Goal: Information Seeking & Learning: Learn about a topic

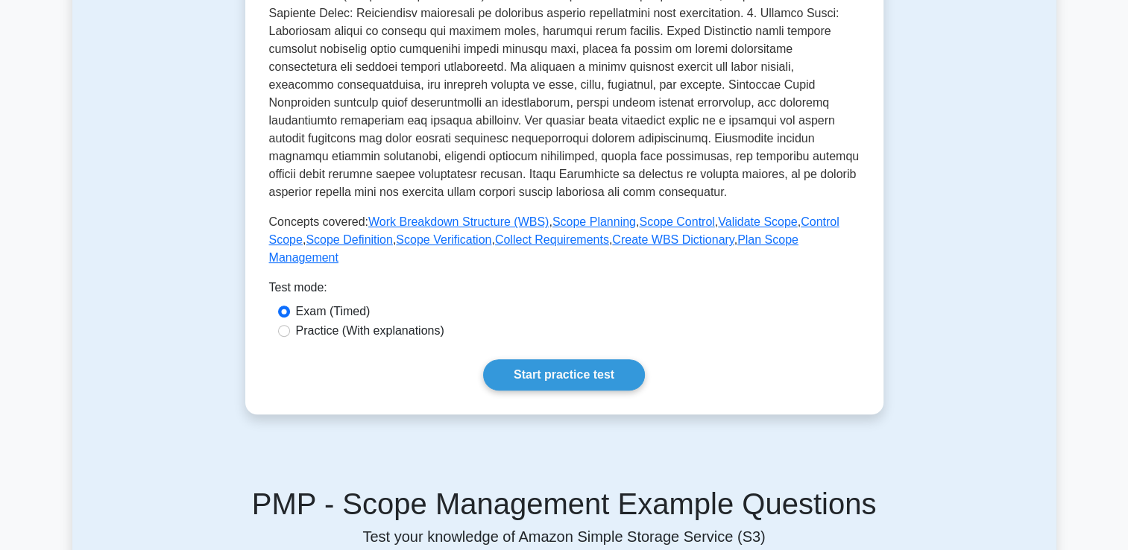
scroll to position [447, 0]
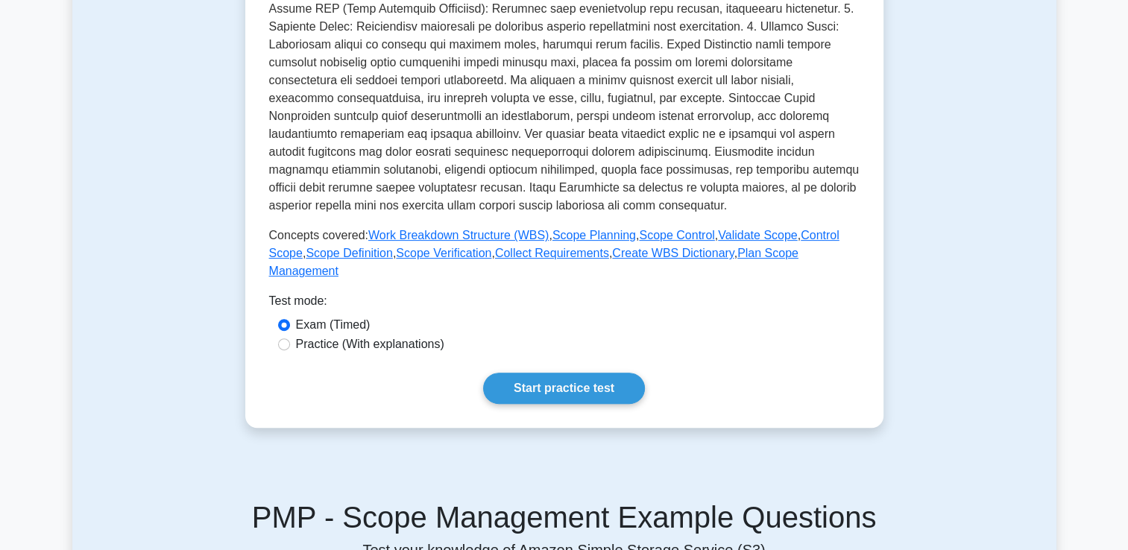
click at [378, 336] on label "Practice (With explanations)" at bounding box center [370, 345] width 148 height 18
click at [290, 339] on input "Practice (With explanations)" at bounding box center [284, 345] width 12 height 12
radio input "true"
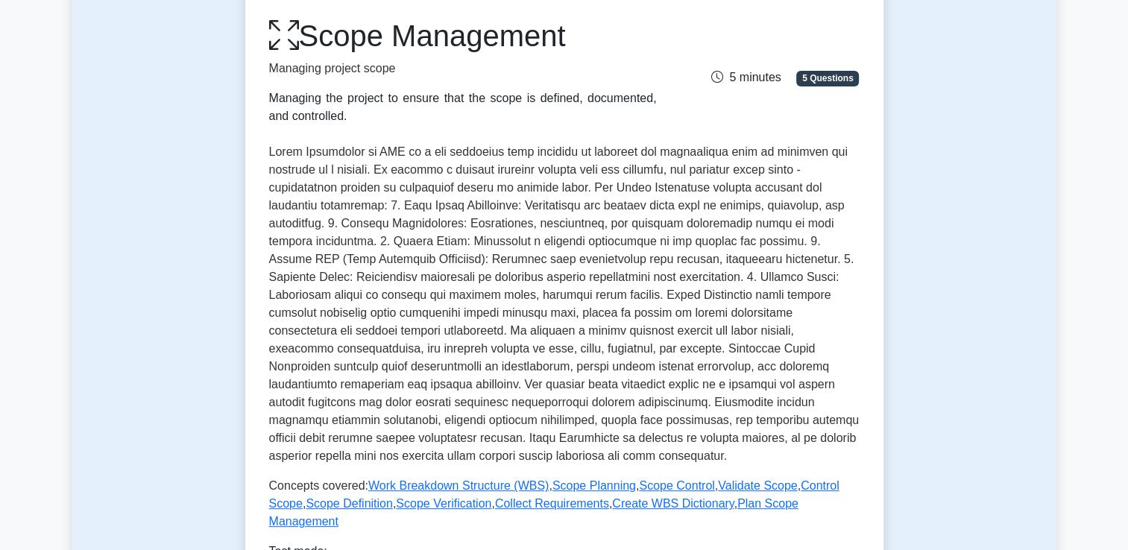
scroll to position [75, 0]
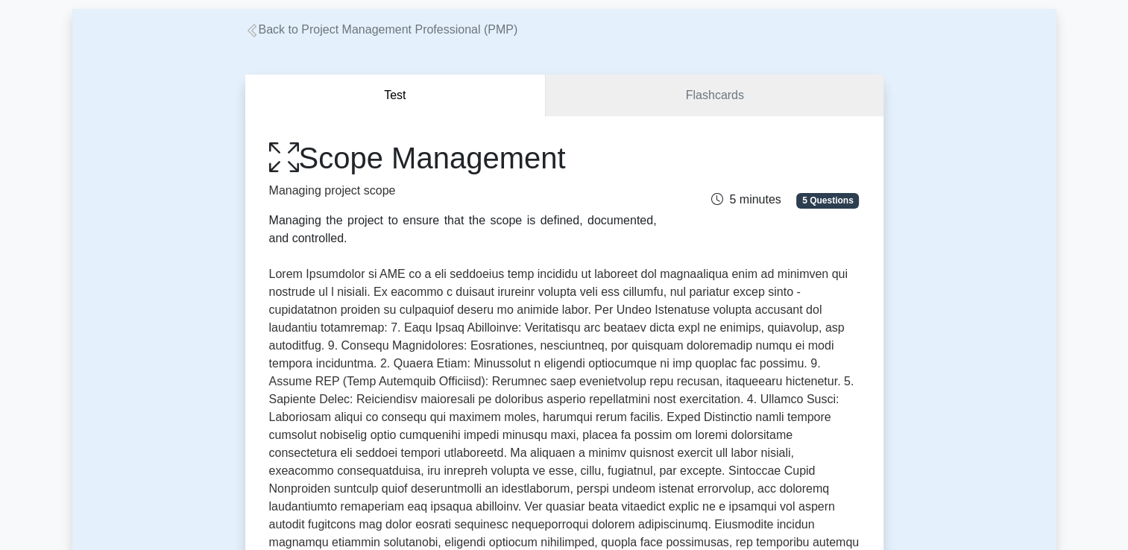
click at [235, 28] on div "Back to Project Management Professional (PMP)" at bounding box center [564, 30] width 984 height 18
click at [258, 28] on link "Back to Project Management Professional (PMP)" at bounding box center [381, 29] width 273 height 13
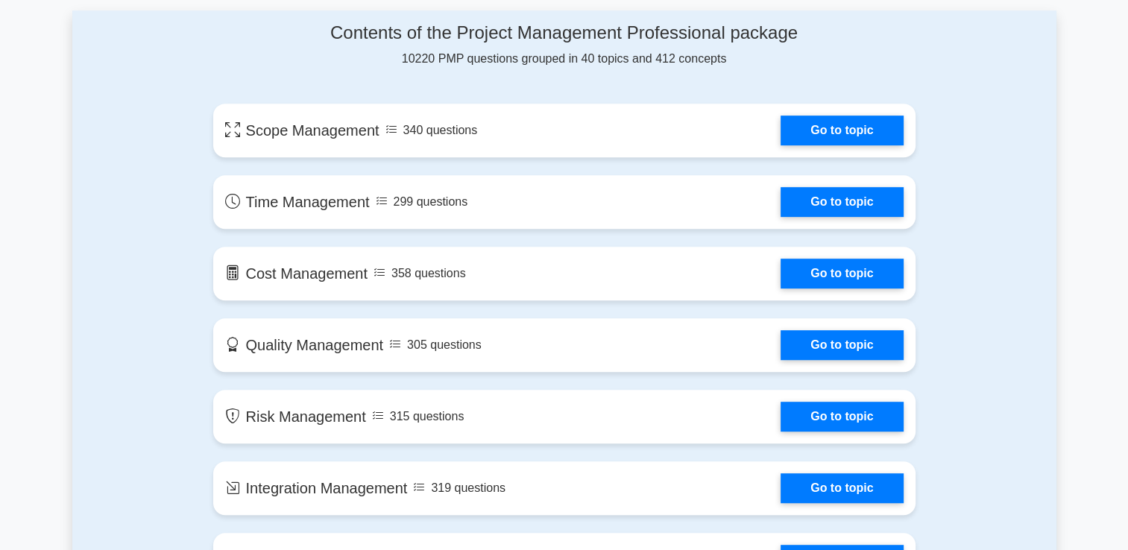
scroll to position [746, 0]
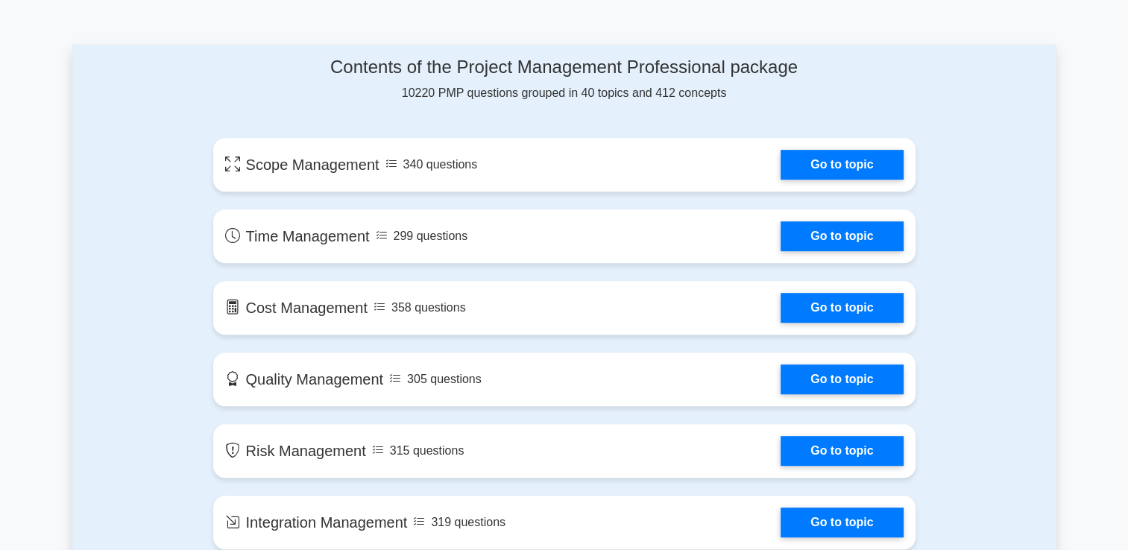
click at [781, 168] on link "Go to topic" at bounding box center [842, 165] width 122 height 30
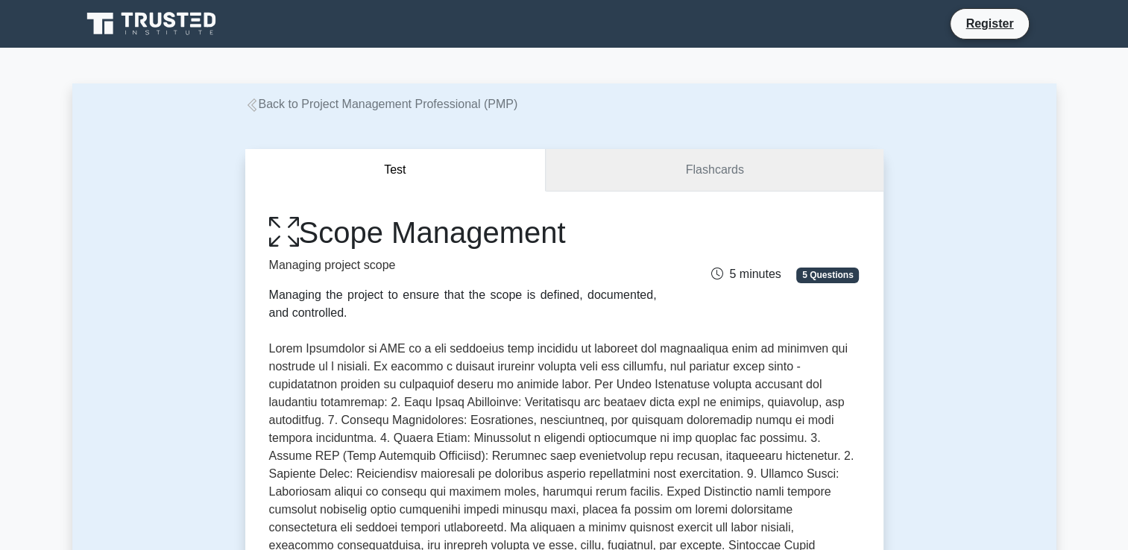
click at [795, 164] on link "Flashcards" at bounding box center [714, 170] width 337 height 43
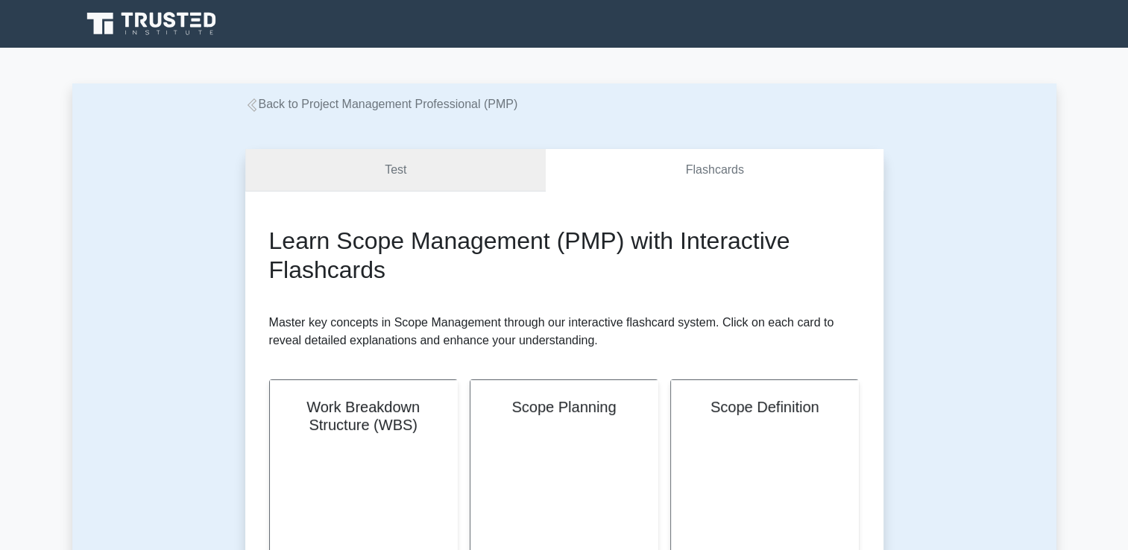
click at [441, 169] on link "Test" at bounding box center [395, 170] width 301 height 43
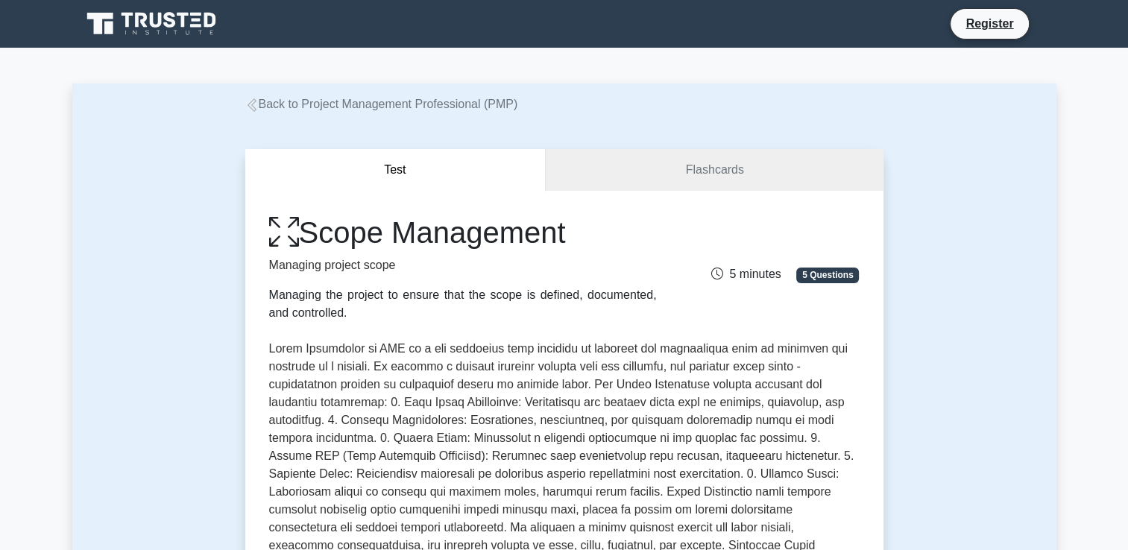
click at [436, 157] on button "Test" at bounding box center [395, 170] width 301 height 43
click at [247, 101] on icon at bounding box center [251, 104] width 13 height 13
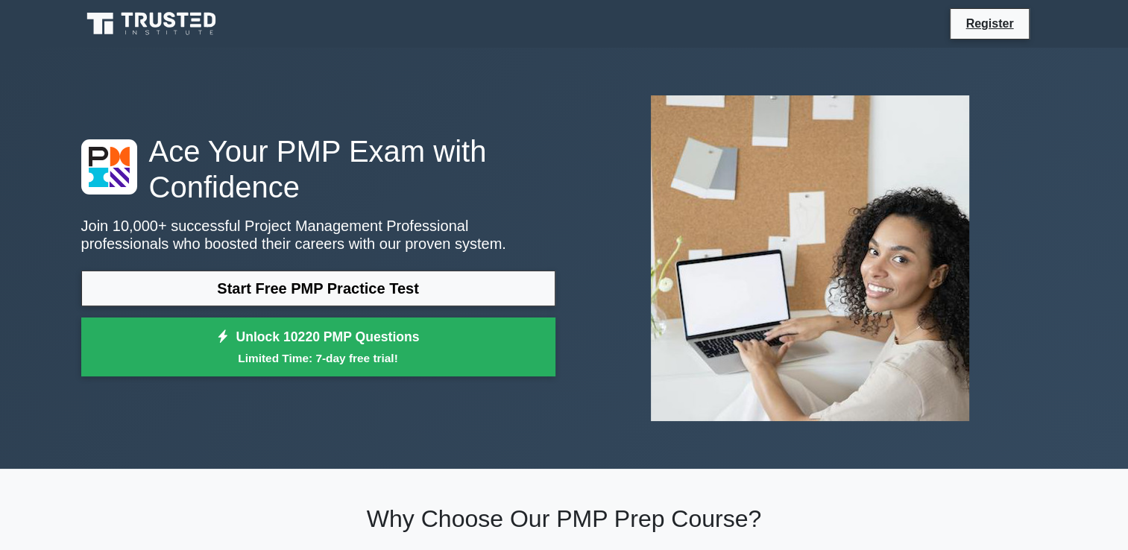
click at [1072, 102] on div "Ace Your PMP Exam with Confidence Join 10,000+ successful Project Management Pr…" at bounding box center [564, 258] width 1128 height 421
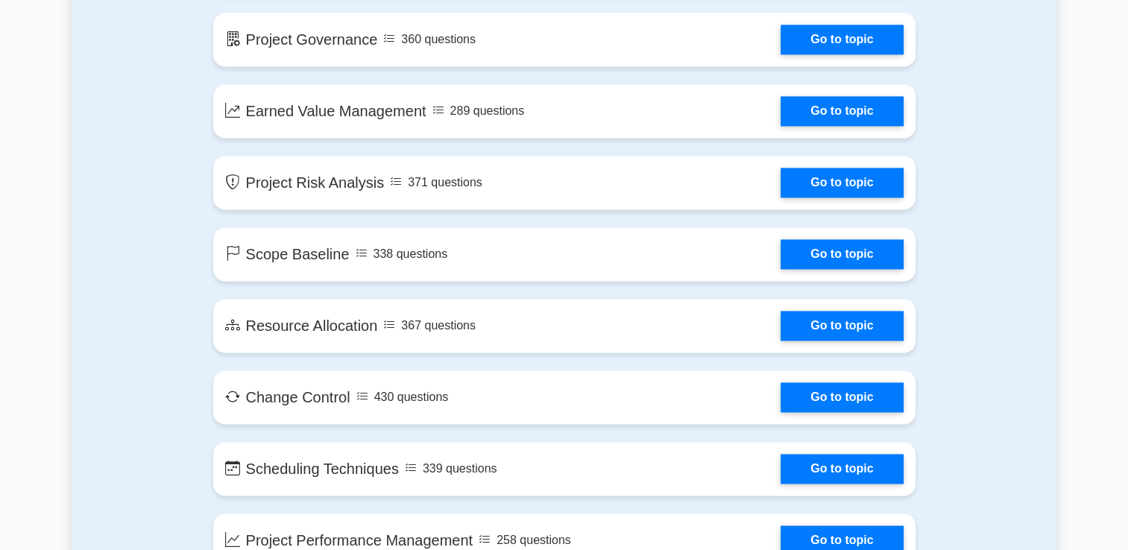
scroll to position [2162, 0]
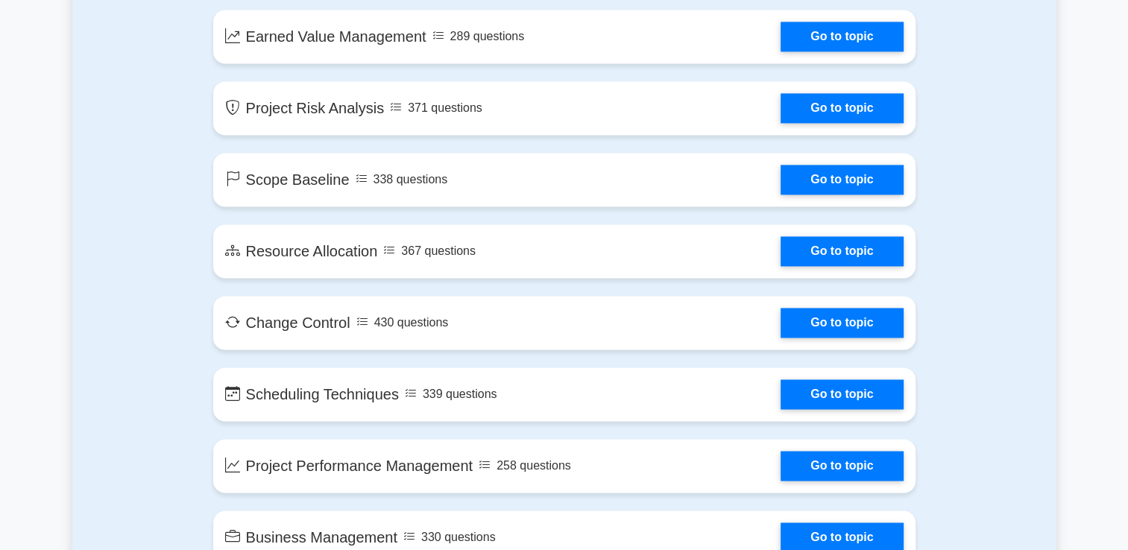
click at [781, 47] on link "Go to topic" at bounding box center [842, 37] width 122 height 30
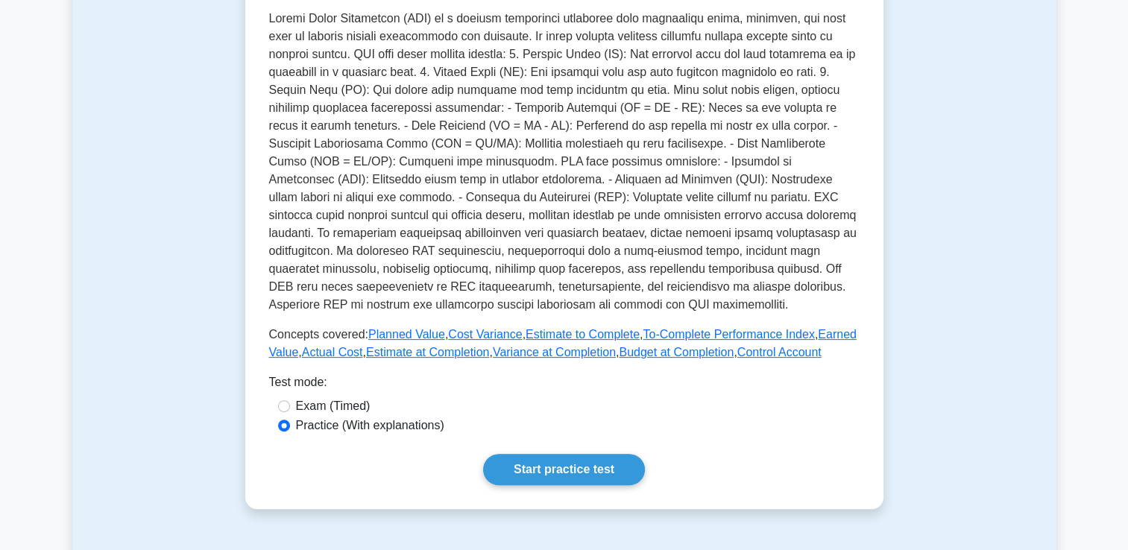
scroll to position [373, 0]
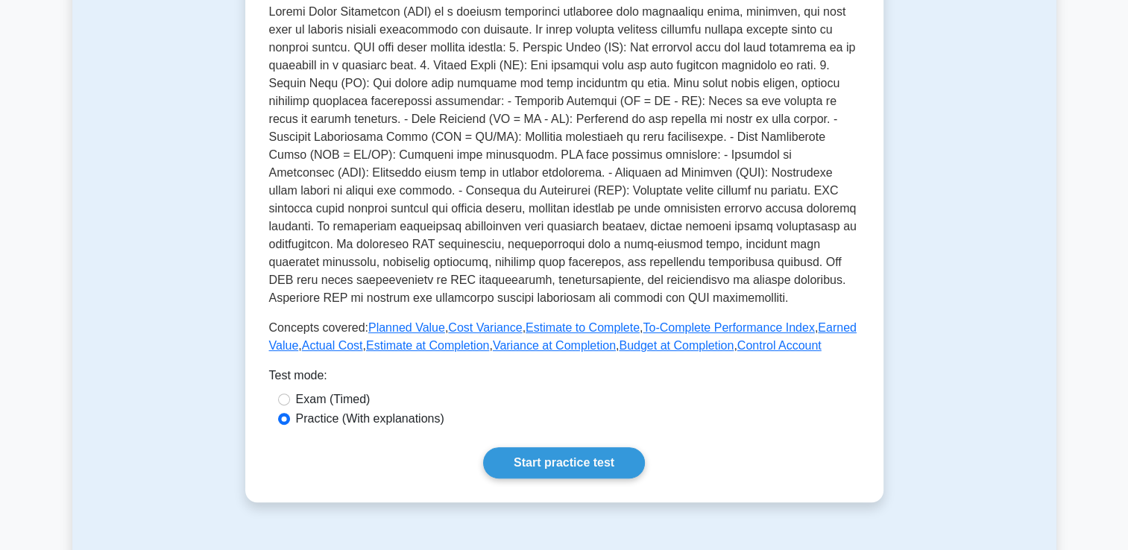
click at [307, 383] on div "Test mode:" at bounding box center [564, 379] width 591 height 24
click at [536, 448] on link "Start practice test" at bounding box center [564, 462] width 162 height 31
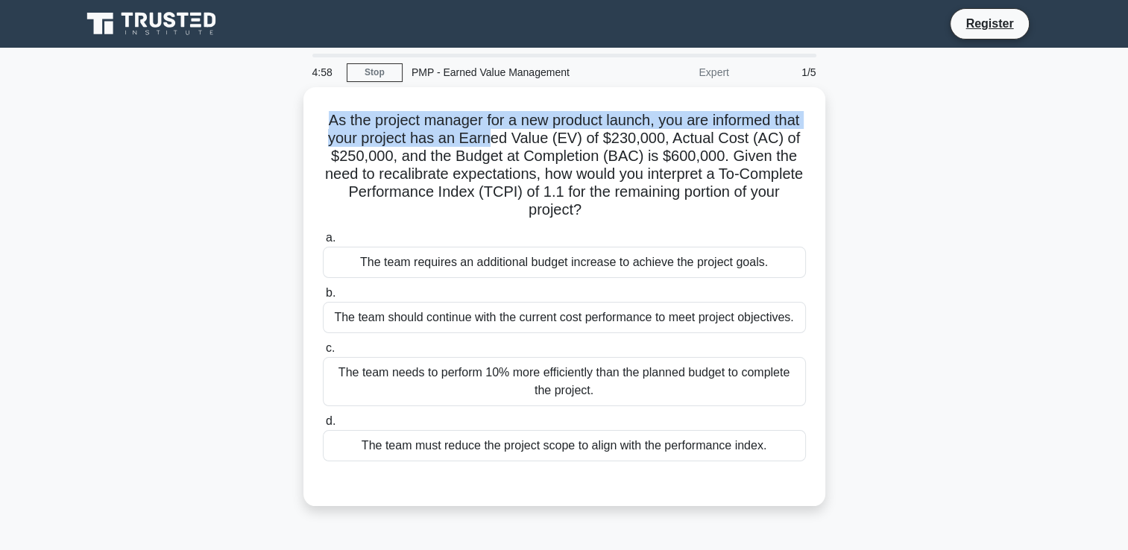
drag, startPoint x: 335, startPoint y: 119, endPoint x: 547, endPoint y: 157, distance: 215.0
click at [547, 157] on h5 "As the project manager for a new product launch, you are informed that your pro…" at bounding box center [564, 165] width 486 height 109
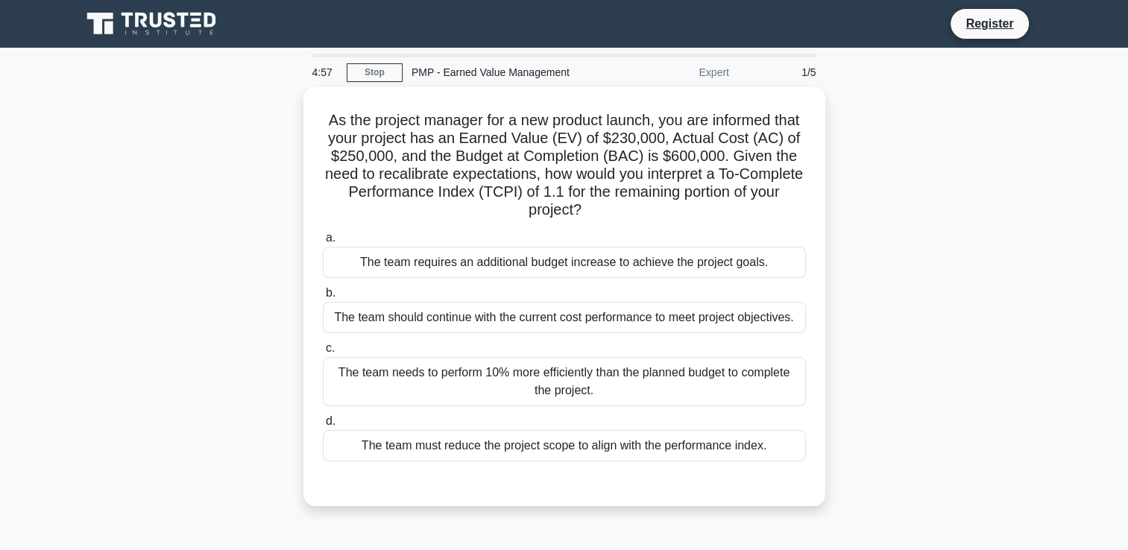
drag, startPoint x: 547, startPoint y: 157, endPoint x: 767, endPoint y: 211, distance: 226.6
click at [767, 211] on h5 "As the project manager for a new product launch, you are informed that your pro…" at bounding box center [564, 165] width 486 height 109
click at [910, 301] on div "As the project manager for a new product launch, you are informed that your pro…" at bounding box center [564, 305] width 984 height 437
click at [793, 271] on div "The team requires an additional budget increase to achieve the project goals." at bounding box center [564, 262] width 483 height 31
click at [323, 243] on input "a. The team requires an additional budget increase to achieve the project goals." at bounding box center [323, 238] width 0 height 10
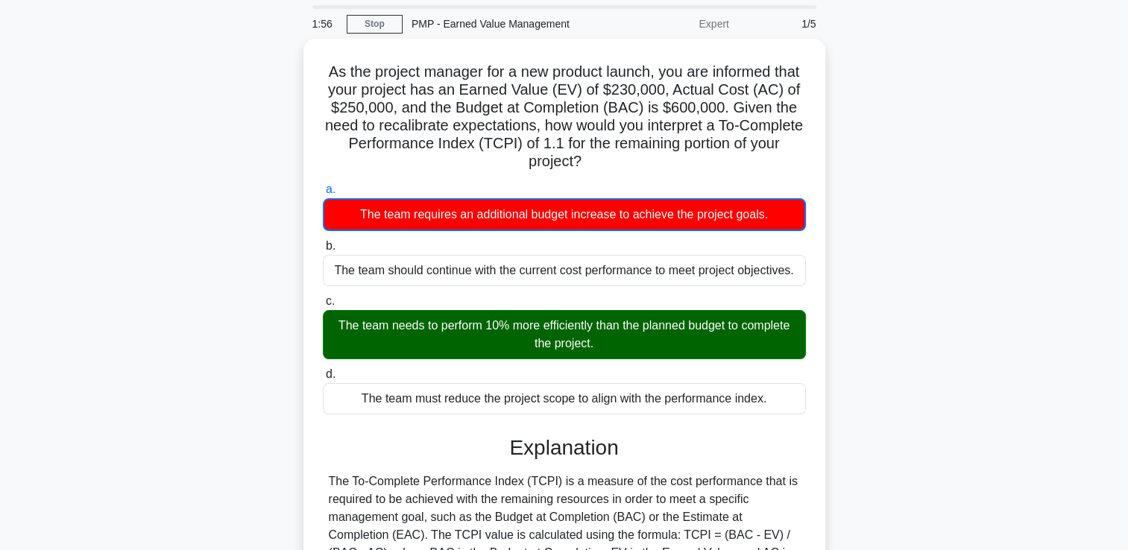
scroll to position [75, 0]
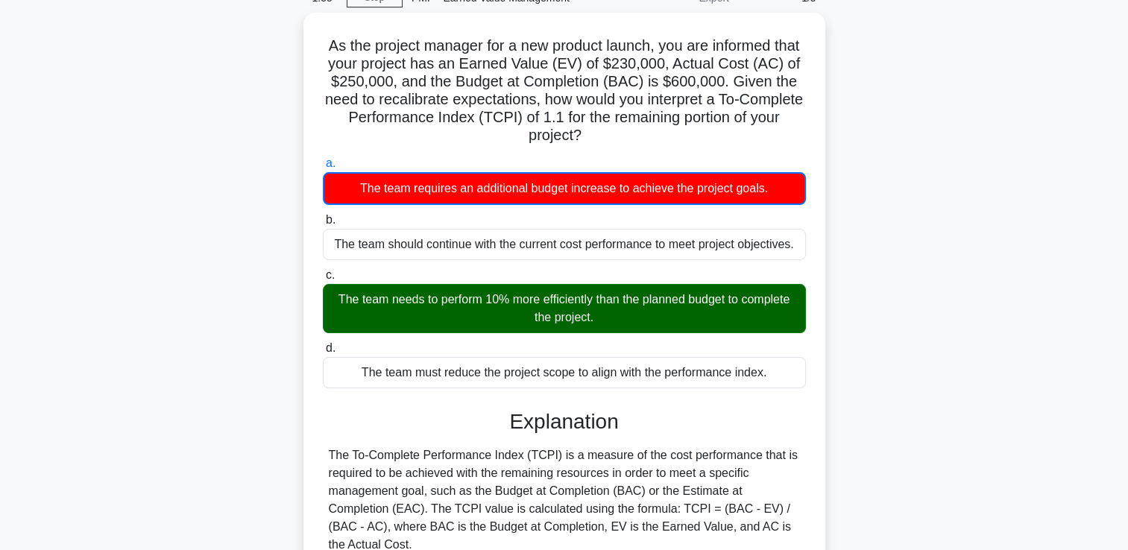
click at [655, 300] on div "The team needs to perform 10% more efficiently than the planned budget to compl…" at bounding box center [564, 308] width 483 height 49
click at [323, 280] on input "c. The team needs to perform 10% more efficiently than the planned budget to co…" at bounding box center [323, 276] width 0 height 10
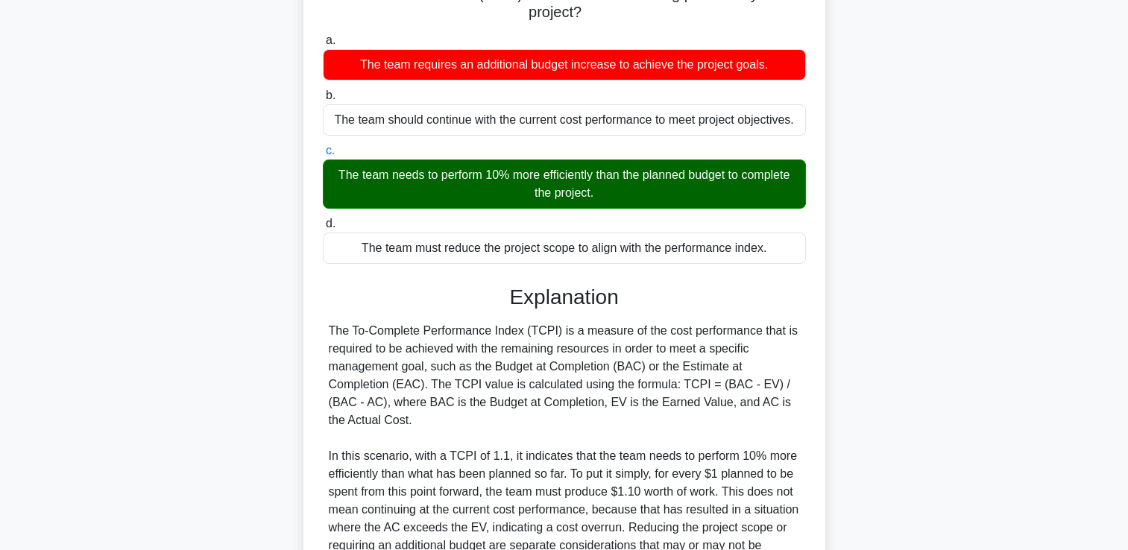
scroll to position [224, 0]
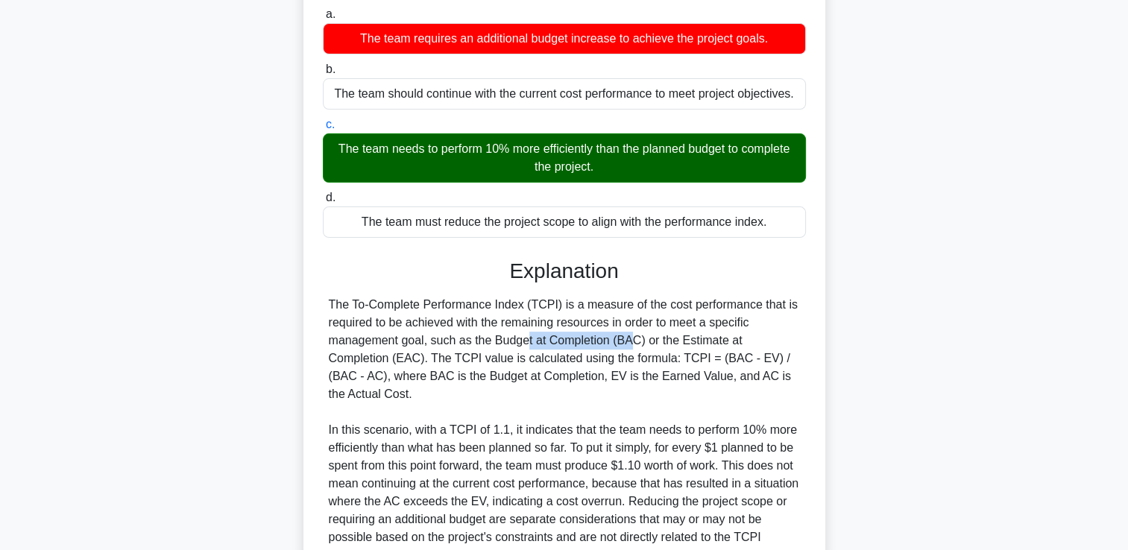
drag, startPoint x: 480, startPoint y: 331, endPoint x: 533, endPoint y: 336, distance: 53.2
click at [533, 336] on div "The To-Complete Performance Index (TCPI) is a measure of the cost performance t…" at bounding box center [564, 430] width 471 height 268
drag, startPoint x: 533, startPoint y: 336, endPoint x: 561, endPoint y: 306, distance: 41.2
click at [532, 361] on div "The To-Complete Performance Index (TCPI) is a measure of the cost performance t…" at bounding box center [564, 430] width 471 height 268
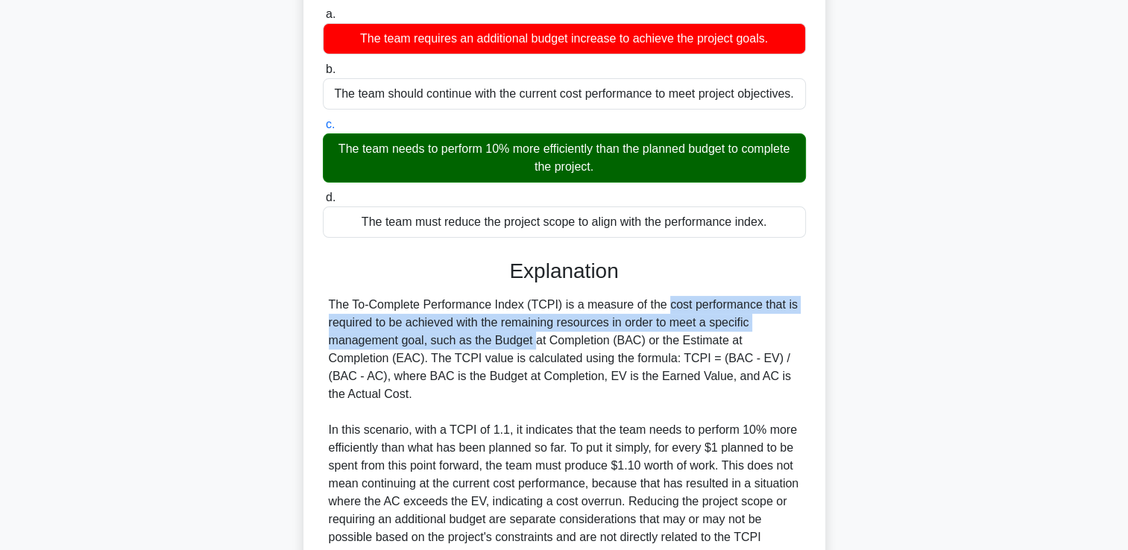
drag, startPoint x: 625, startPoint y: 285, endPoint x: 435, endPoint y: 343, distance: 198.1
click at [435, 343] on div "Explanation The To-Complete Performance Index (TCPI) is a measure of the cost p…" at bounding box center [564, 450] width 483 height 383
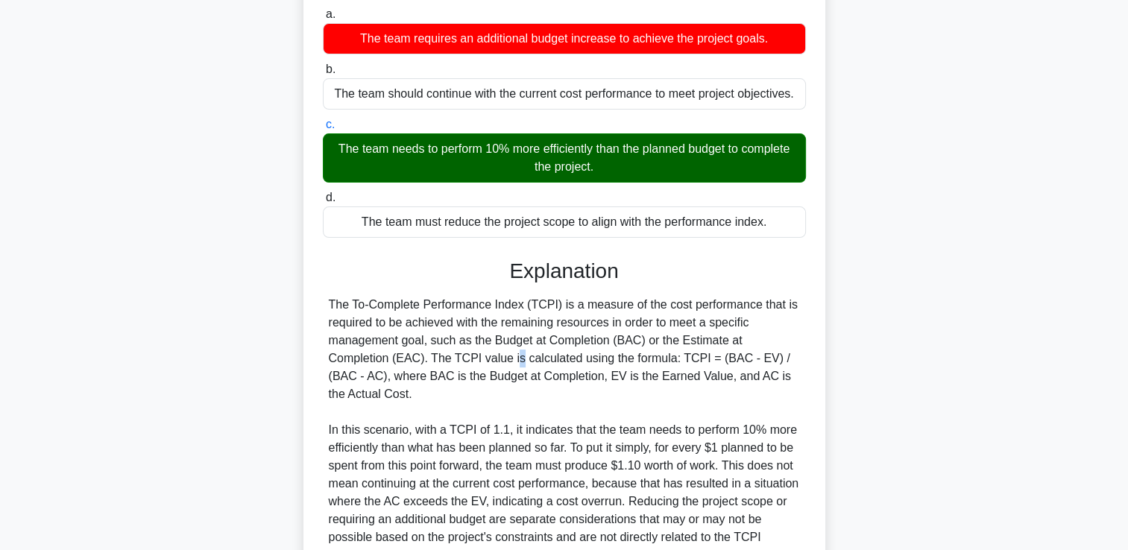
drag, startPoint x: 435, startPoint y: 343, endPoint x: 426, endPoint y: 347, distance: 10.7
click at [426, 347] on div "The To-Complete Performance Index (TCPI) is a measure of the cost performance t…" at bounding box center [564, 430] width 471 height 268
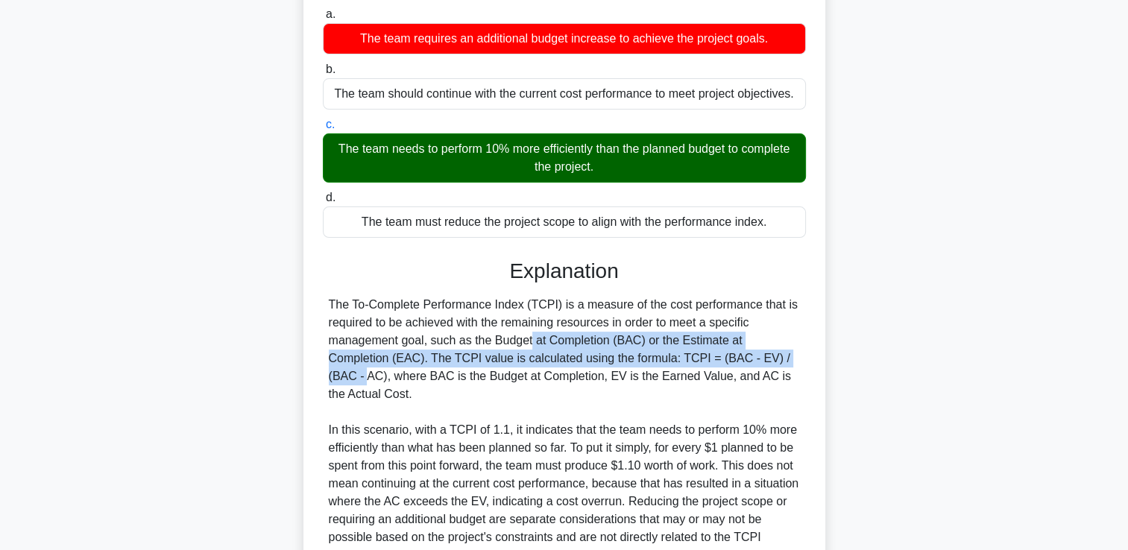
drag, startPoint x: 567, startPoint y: 340, endPoint x: 726, endPoint y: 362, distance: 160.4
click at [726, 362] on div "The To-Complete Performance Index (TCPI) is a measure of the cost performance t…" at bounding box center [564, 430] width 471 height 268
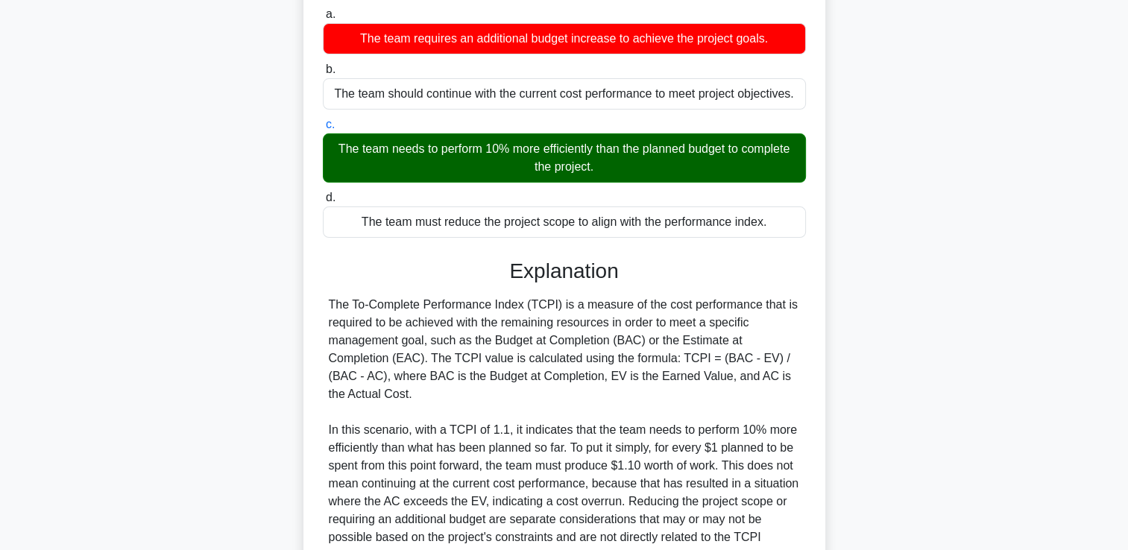
drag, startPoint x: 726, startPoint y: 362, endPoint x: 559, endPoint y: 371, distance: 166.5
click at [559, 372] on div "The To-Complete Performance Index (TCPI) is a measure of the cost performance t…" at bounding box center [564, 430] width 471 height 268
click at [731, 350] on div "The To-Complete Performance Index (TCPI) is a measure of the cost performance t…" at bounding box center [564, 430] width 471 height 268
drag, startPoint x: 674, startPoint y: 356, endPoint x: 382, endPoint y: 374, distance: 292.8
click at [382, 374] on div "The To-Complete Performance Index (TCPI) is a measure of the cost performance t…" at bounding box center [564, 430] width 471 height 268
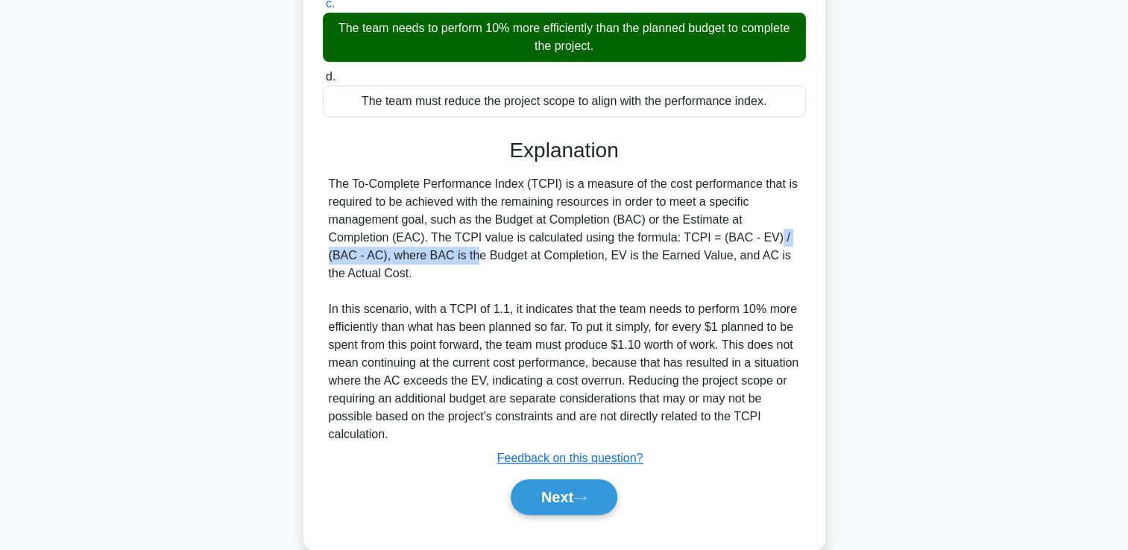
scroll to position [368, 0]
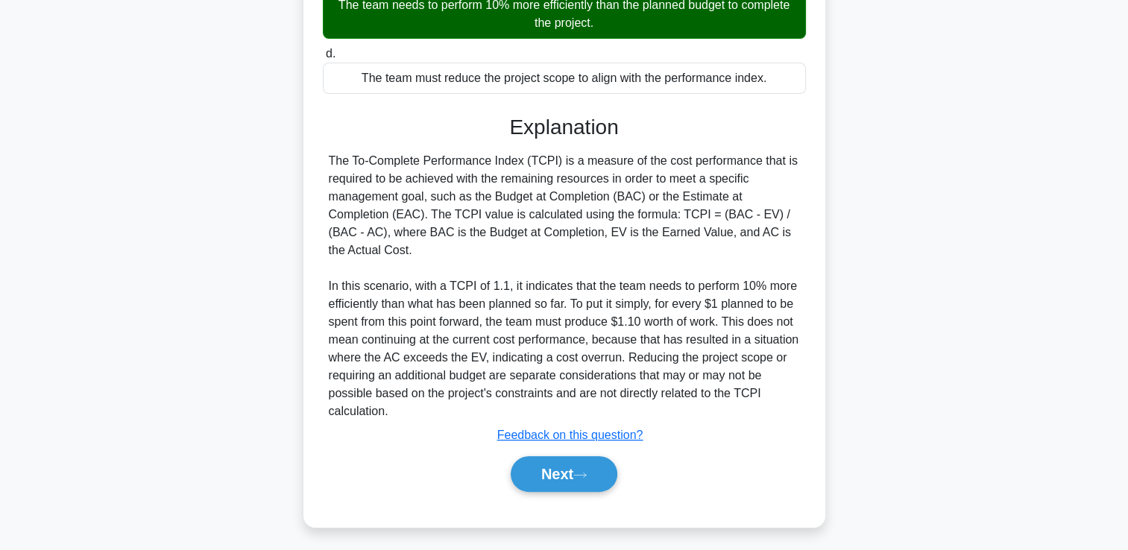
click at [689, 252] on div "The To-Complete Performance Index (TCPI) is a measure of the cost performance t…" at bounding box center [564, 286] width 471 height 268
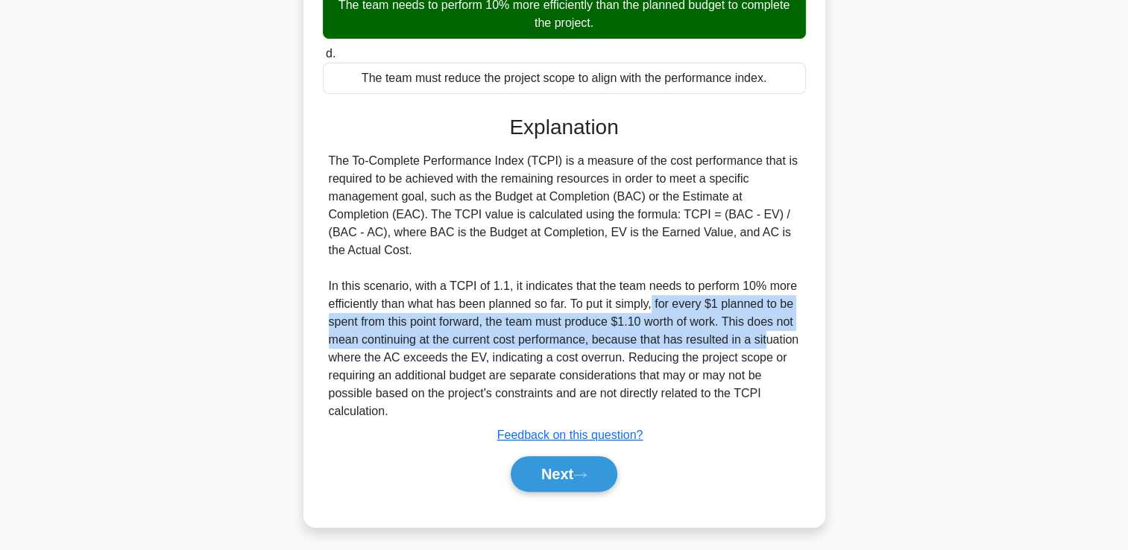
drag, startPoint x: 654, startPoint y: 299, endPoint x: 767, endPoint y: 328, distance: 116.3
click at [767, 328] on div "The To-Complete Performance Index (TCPI) is a measure of the cost performance t…" at bounding box center [564, 286] width 471 height 268
drag, startPoint x: 767, startPoint y: 328, endPoint x: 755, endPoint y: 342, distance: 18.0
click at [755, 342] on div "The To-Complete Performance Index (TCPI) is a measure of the cost performance t…" at bounding box center [564, 286] width 471 height 268
click at [788, 300] on div "The To-Complete Performance Index (TCPI) is a measure of the cost performance t…" at bounding box center [564, 286] width 471 height 268
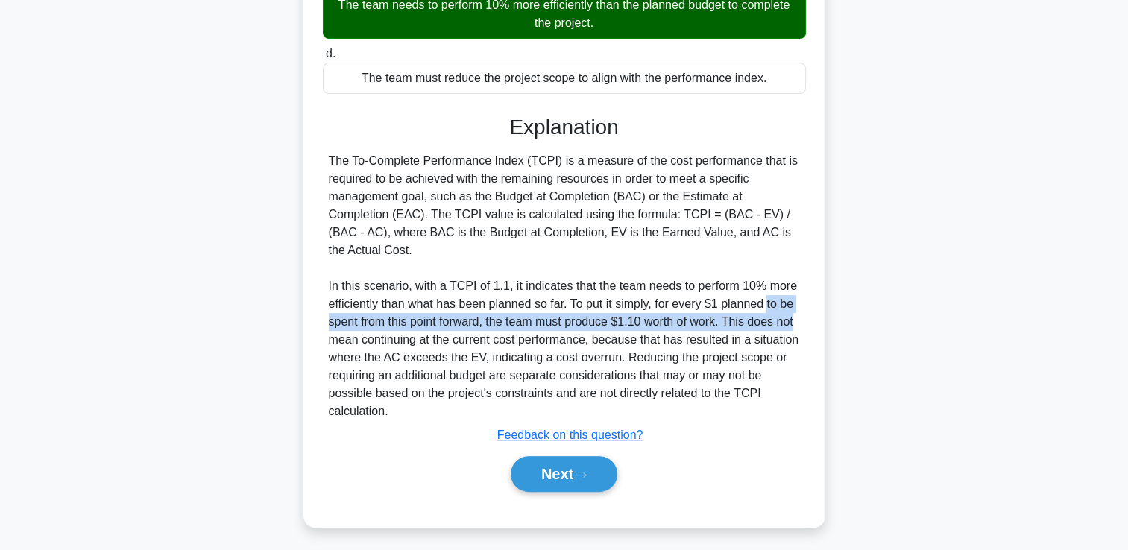
drag, startPoint x: 768, startPoint y: 297, endPoint x: 796, endPoint y: 321, distance: 37.0
click at [796, 321] on div "The To-Complete Performance Index (TCPI) is a measure of the cost performance t…" at bounding box center [564, 286] width 471 height 268
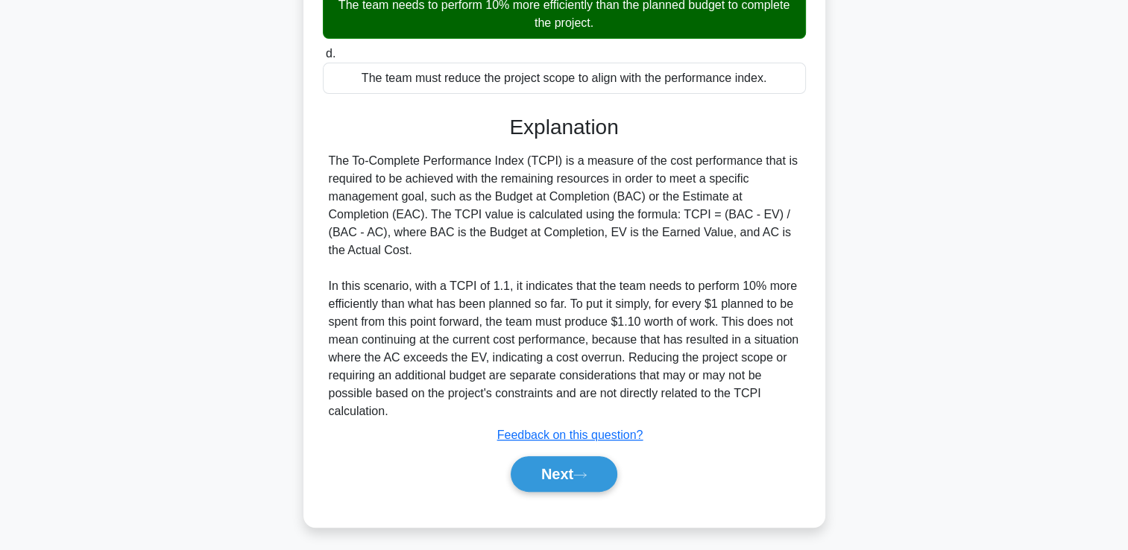
click at [466, 330] on div "The To-Complete Performance Index (TCPI) is a measure of the cost performance t…" at bounding box center [564, 286] width 471 height 268
click at [562, 494] on div "a. The team requires an additional budget increase to achieve the project goals…" at bounding box center [564, 184] width 486 height 652
click at [567, 464] on button "Next" at bounding box center [564, 474] width 107 height 36
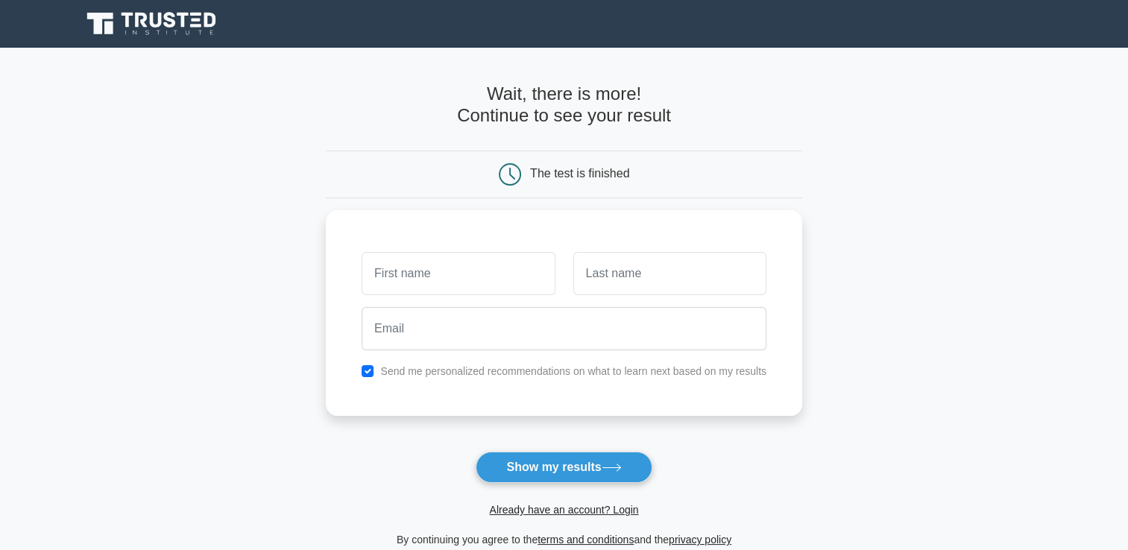
click at [563, 479] on button "Show my results" at bounding box center [564, 467] width 176 height 31
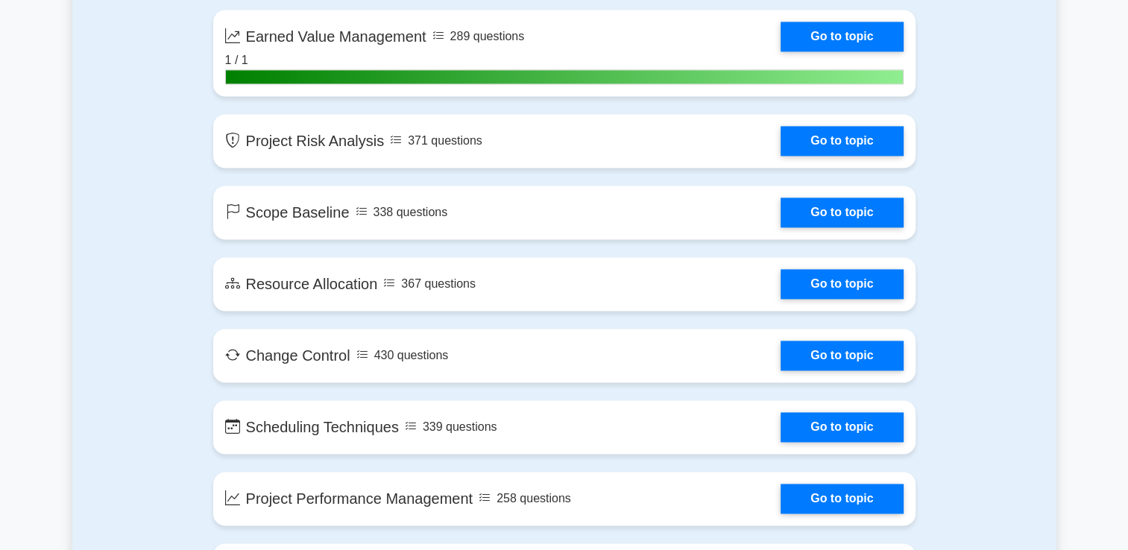
click at [781, 131] on link "Go to topic" at bounding box center [842, 141] width 122 height 30
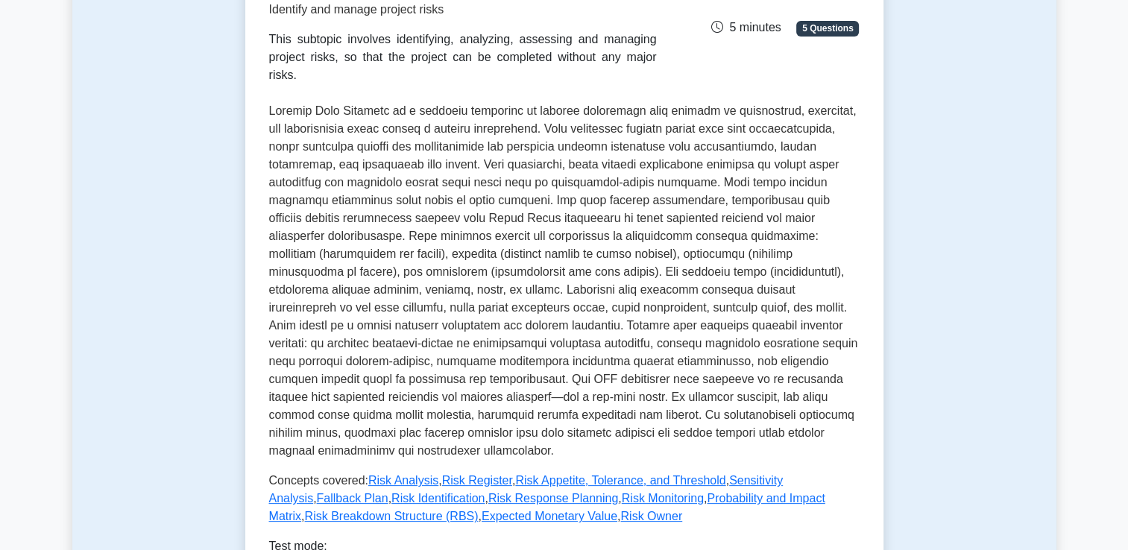
scroll to position [447, 0]
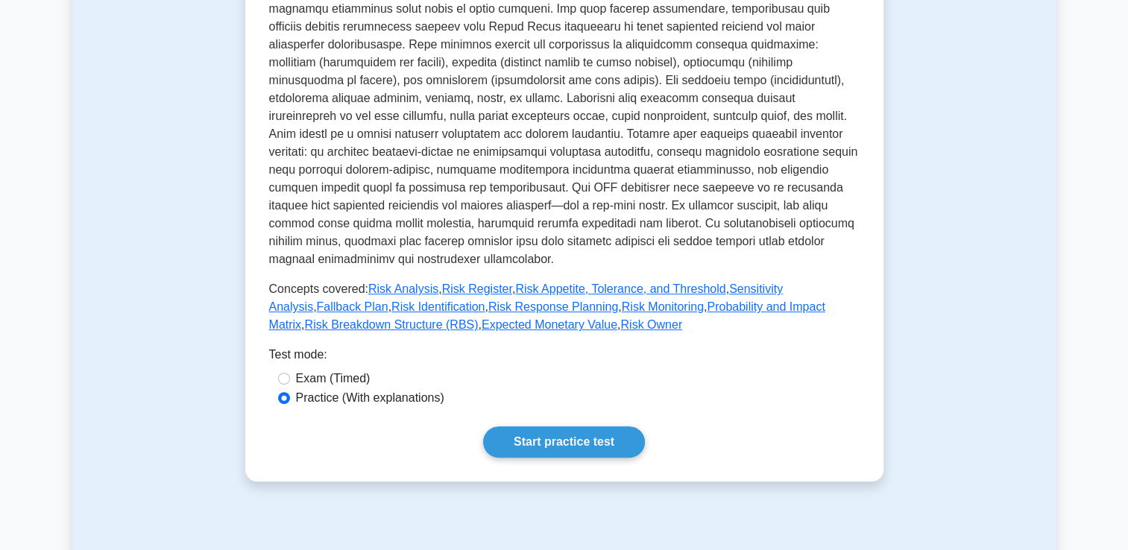
click at [546, 427] on link "Start practice test" at bounding box center [564, 442] width 162 height 31
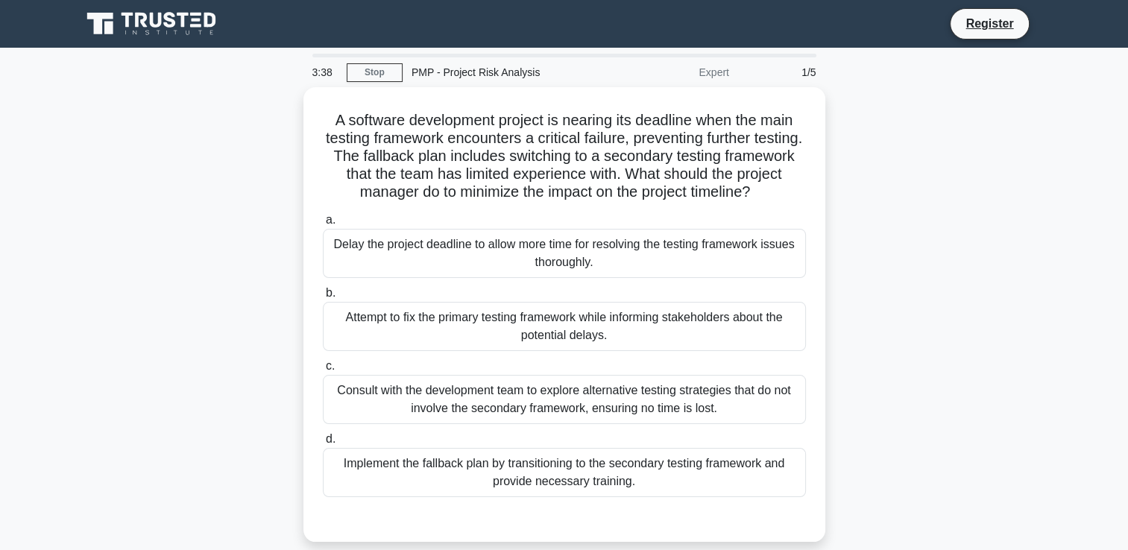
click at [764, 486] on div "Implement the fallback plan by transitioning to the secondary testing framework…" at bounding box center [564, 472] width 483 height 49
click at [323, 444] on input "d. Implement the fallback plan by transitioning to the secondary testing framew…" at bounding box center [323, 440] width 0 height 10
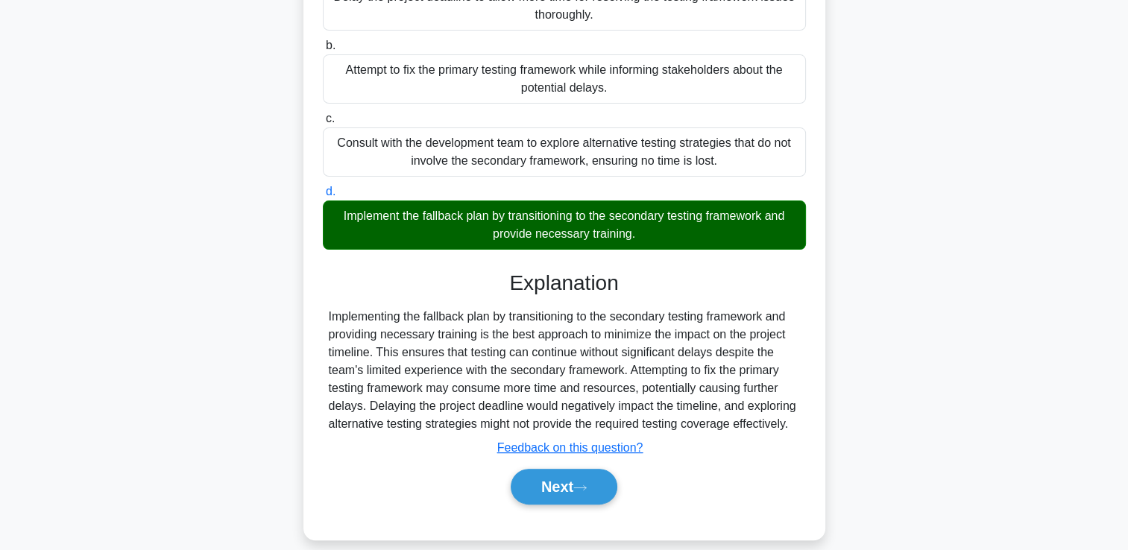
scroll to position [260, 0]
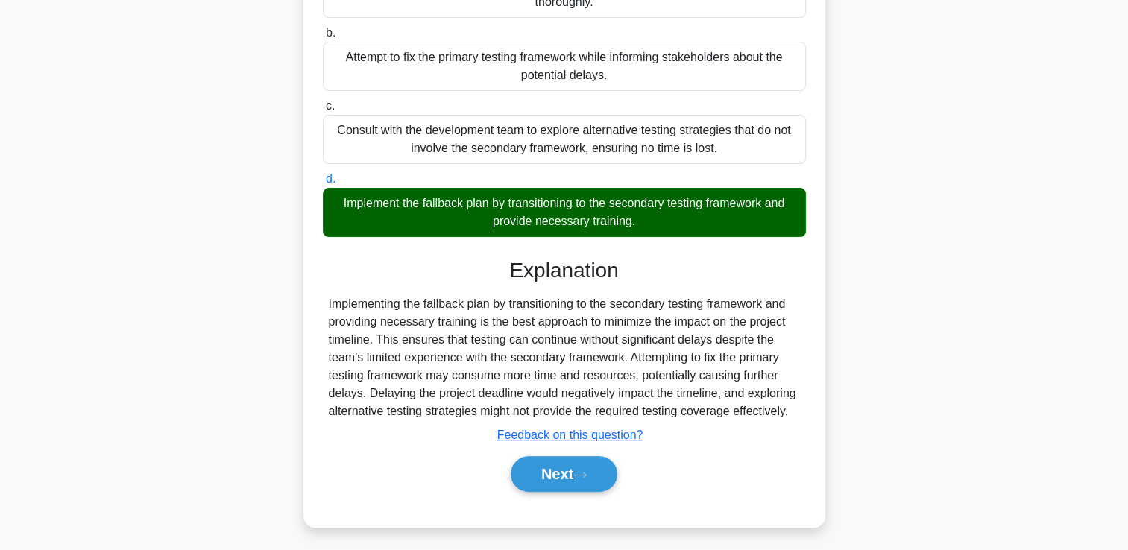
click at [591, 475] on button "Next" at bounding box center [564, 474] width 107 height 36
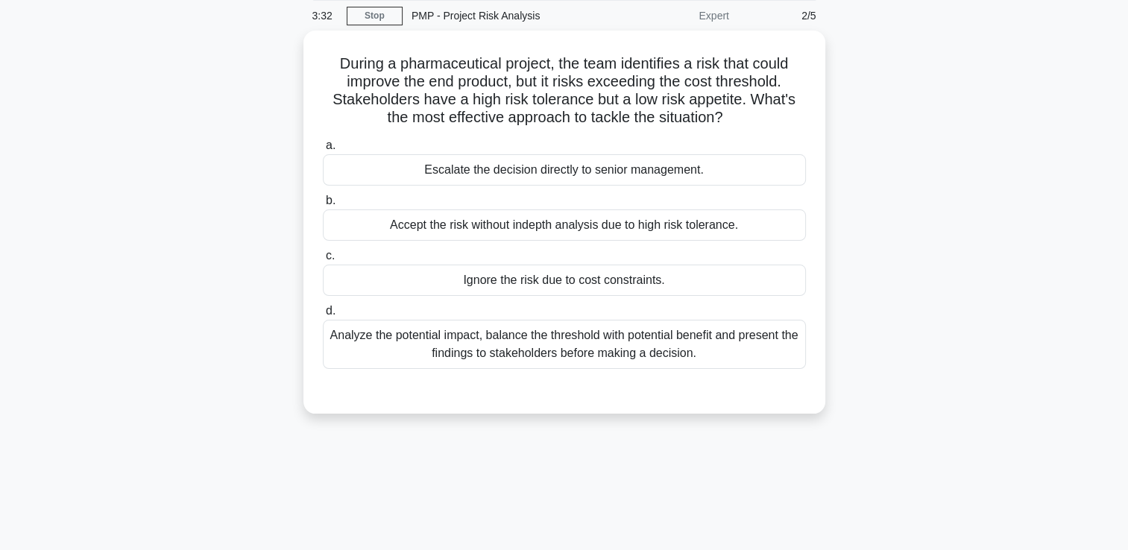
scroll to position [31, 0]
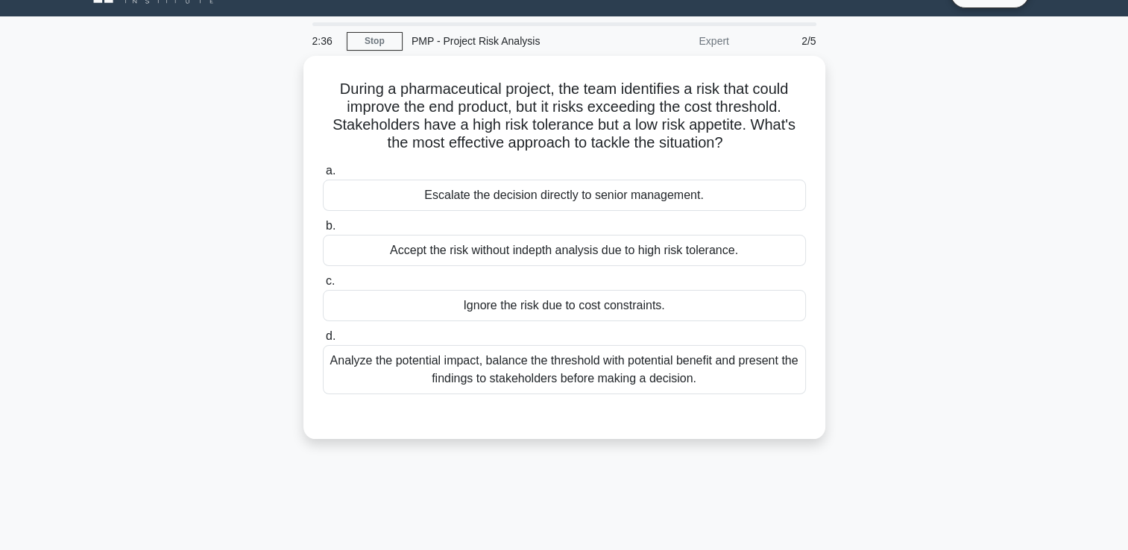
click at [764, 376] on div "Analyze the potential impact, balance the threshold with potential benefit and …" at bounding box center [564, 369] width 483 height 49
click at [323, 342] on input "d. Analyze the potential impact, balance the threshold with potential benefit a…" at bounding box center [323, 337] width 0 height 10
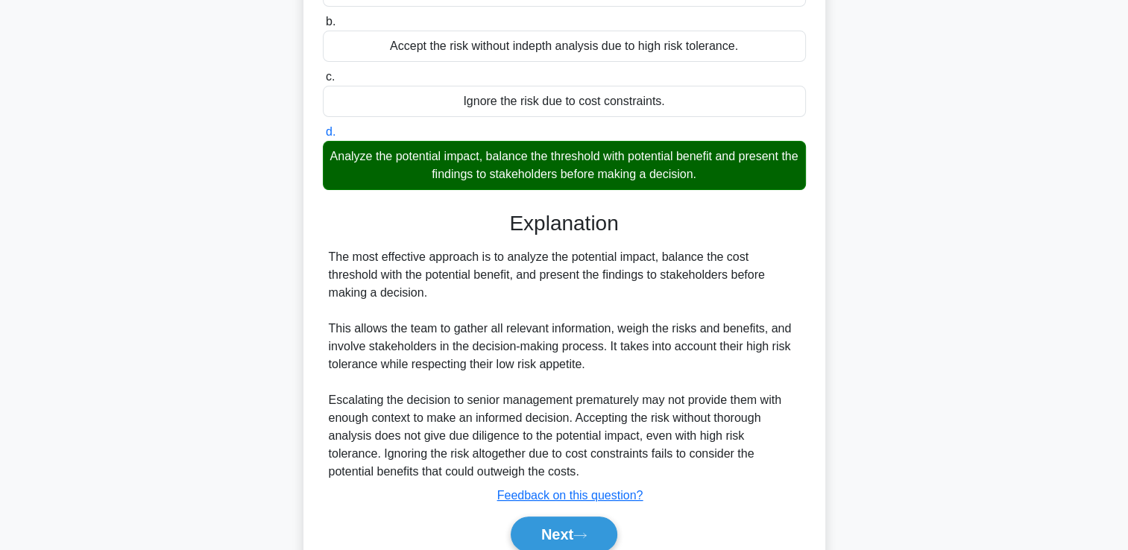
scroll to position [296, 0]
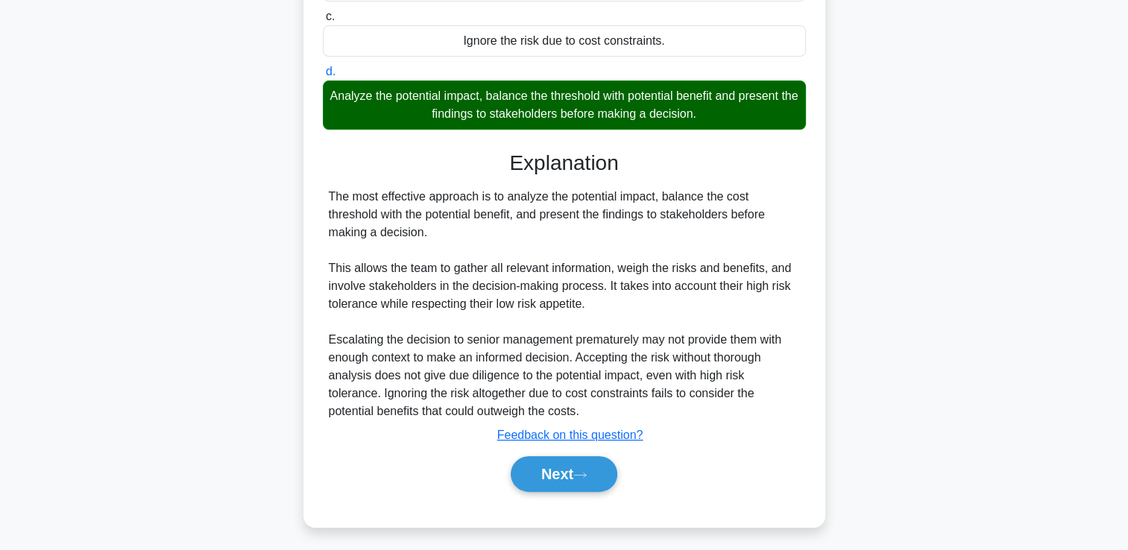
click at [604, 456] on button "Next" at bounding box center [564, 474] width 107 height 36
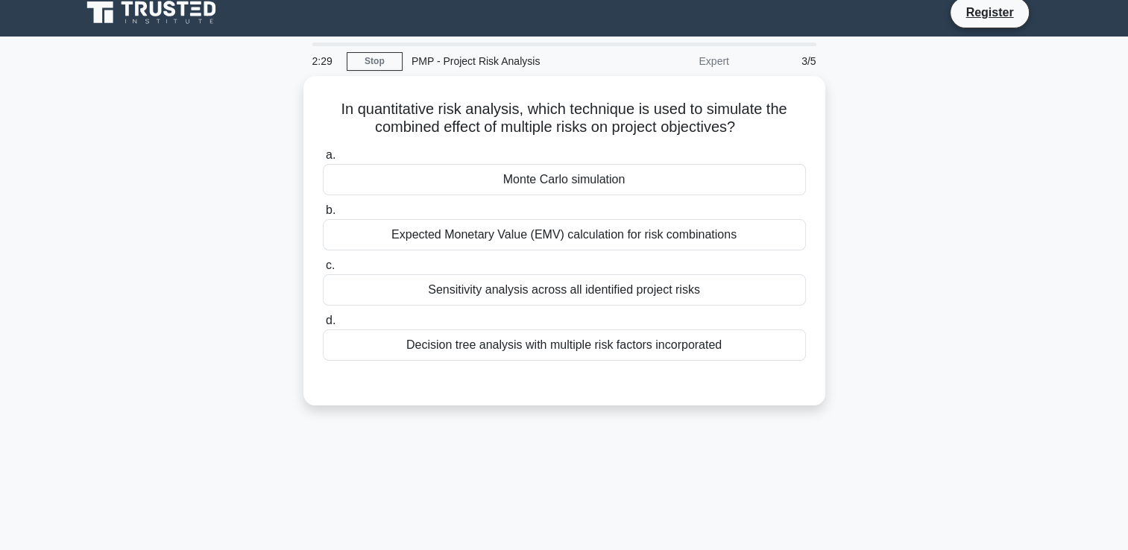
scroll to position [0, 0]
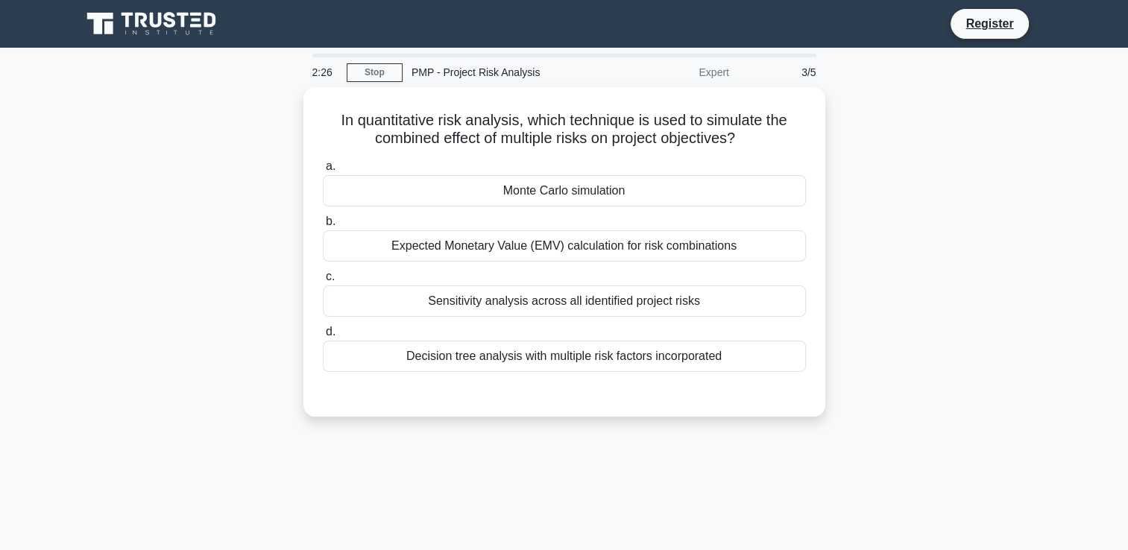
drag, startPoint x: 329, startPoint y: 115, endPoint x: 755, endPoint y: 141, distance: 427.3
click at [755, 141] on h5 "In quantitative risk analysis, which technique is used to simulate the combined…" at bounding box center [564, 129] width 486 height 37
drag, startPoint x: 755, startPoint y: 141, endPoint x: 925, endPoint y: 198, distance: 178.5
click at [925, 198] on div "In quantitative risk analysis, which technique is used to simulate the combined…" at bounding box center [564, 260] width 984 height 347
click at [720, 295] on div "Sensitivity analysis across all identified project risks" at bounding box center [564, 301] width 483 height 31
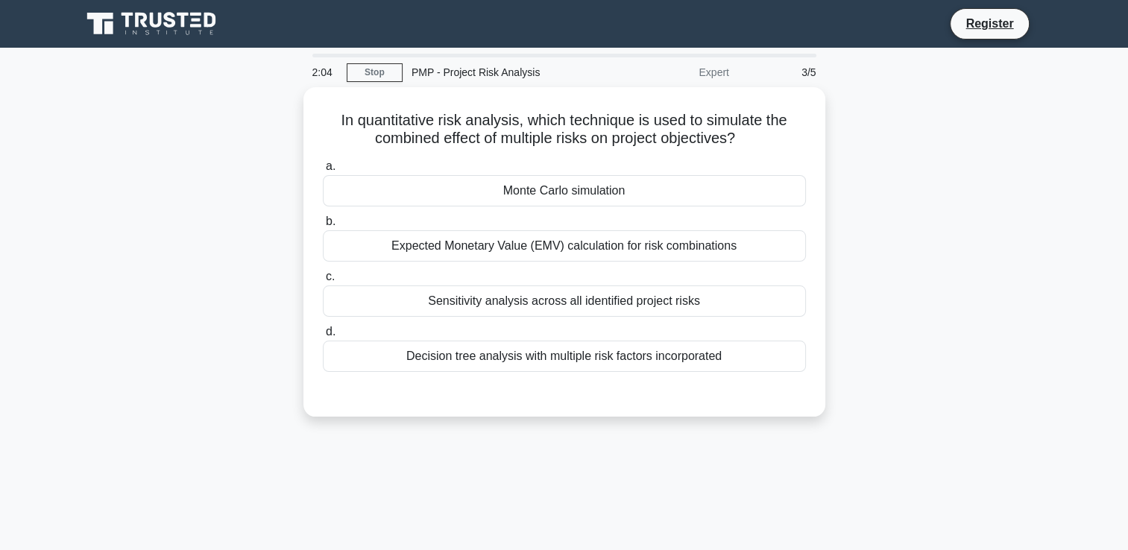
click at [323, 282] on input "c. Sensitivity analysis across all identified project risks" at bounding box center [323, 277] width 0 height 10
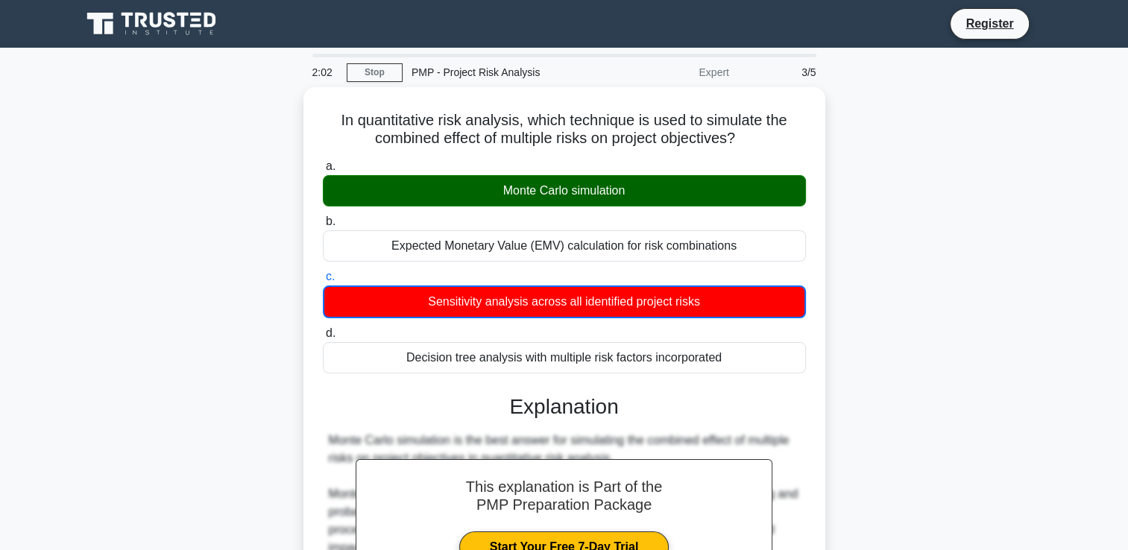
click at [716, 188] on div "Monte Carlo simulation" at bounding box center [564, 190] width 483 height 31
click at [323, 171] on input "a. Monte Carlo simulation" at bounding box center [323, 167] width 0 height 10
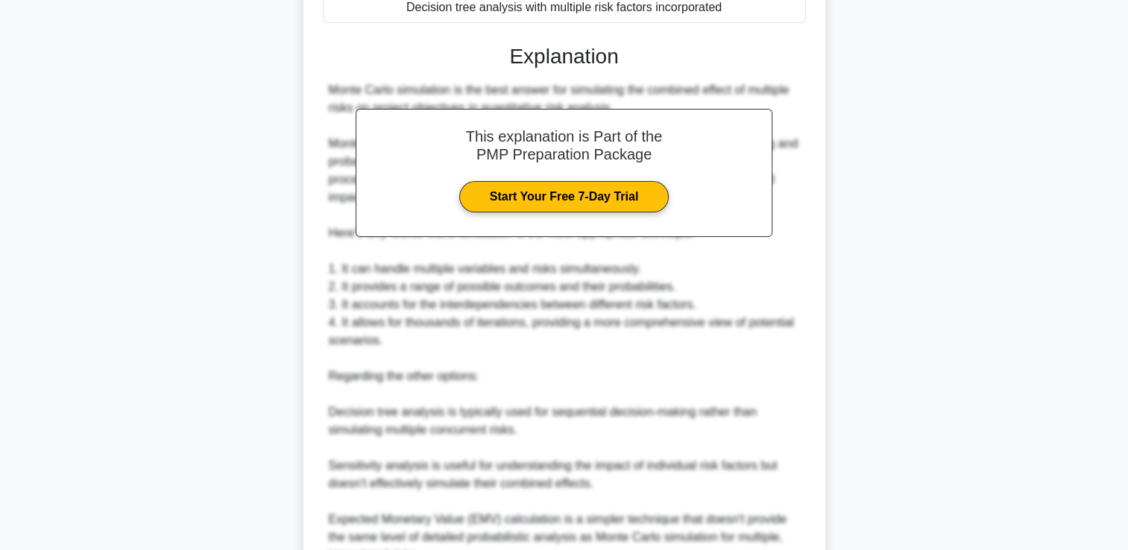
scroll to position [493, 0]
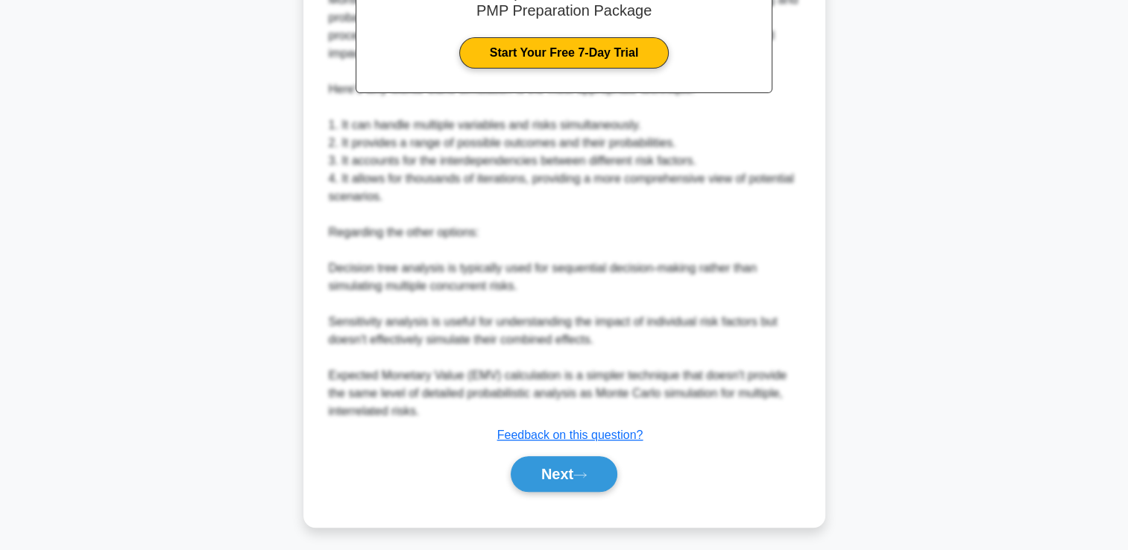
click at [547, 463] on button "Next" at bounding box center [564, 474] width 107 height 36
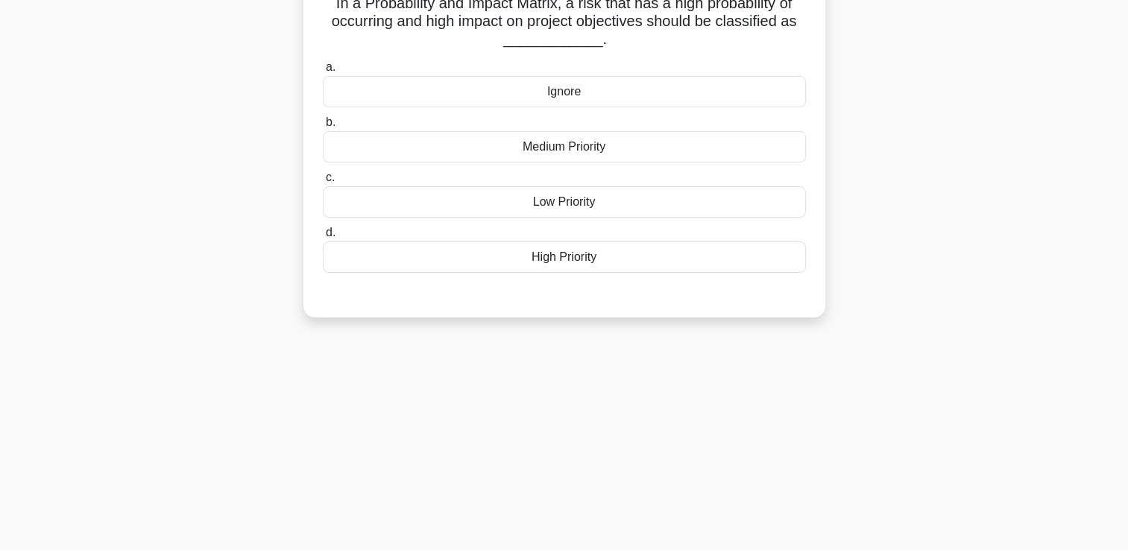
scroll to position [0, 0]
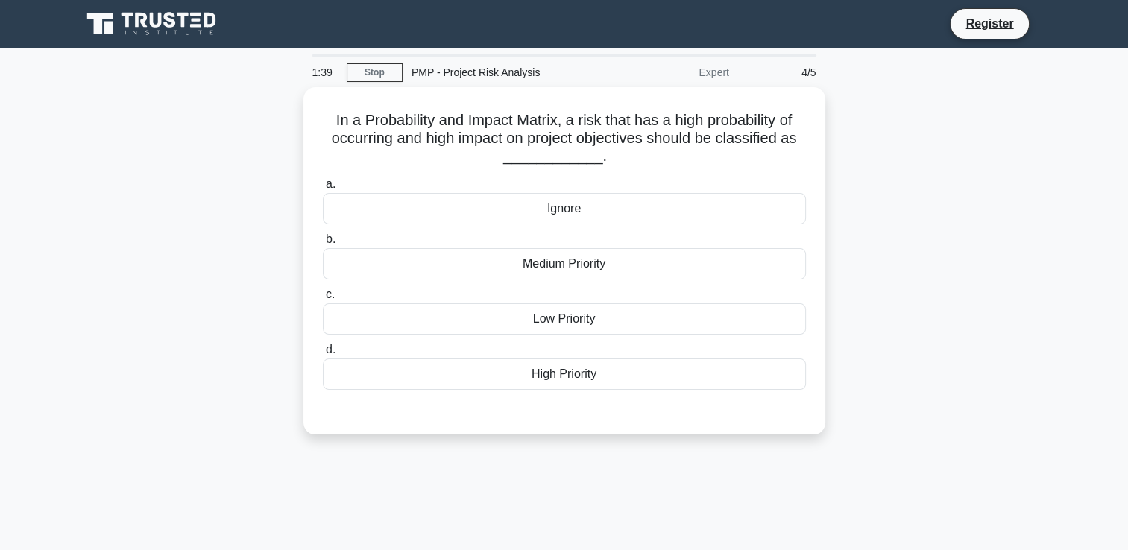
click at [611, 380] on div "High Priority" at bounding box center [564, 374] width 483 height 31
click at [323, 355] on input "d. High Priority" at bounding box center [323, 350] width 0 height 10
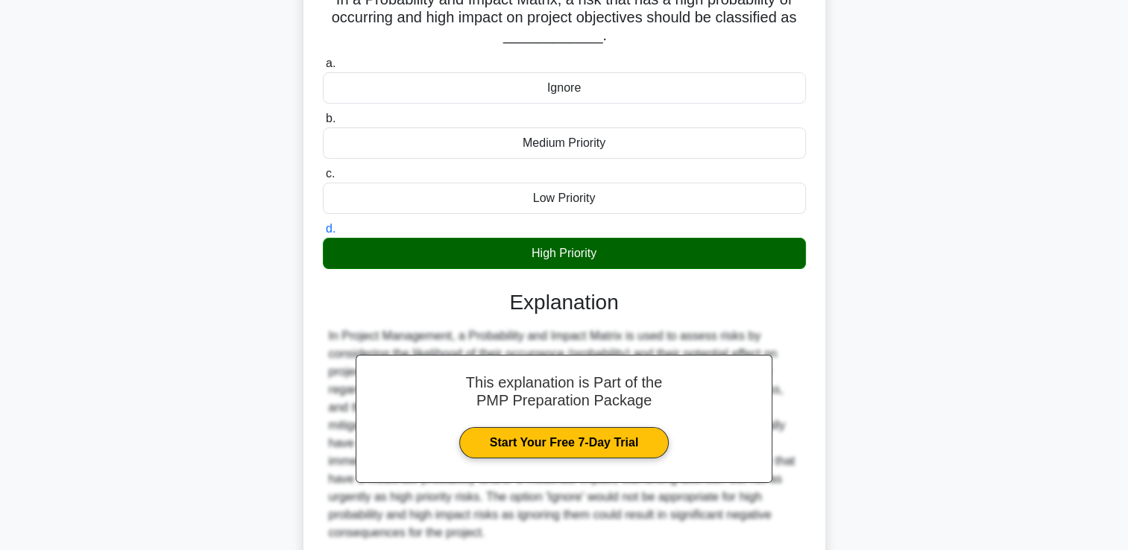
scroll to position [224, 0]
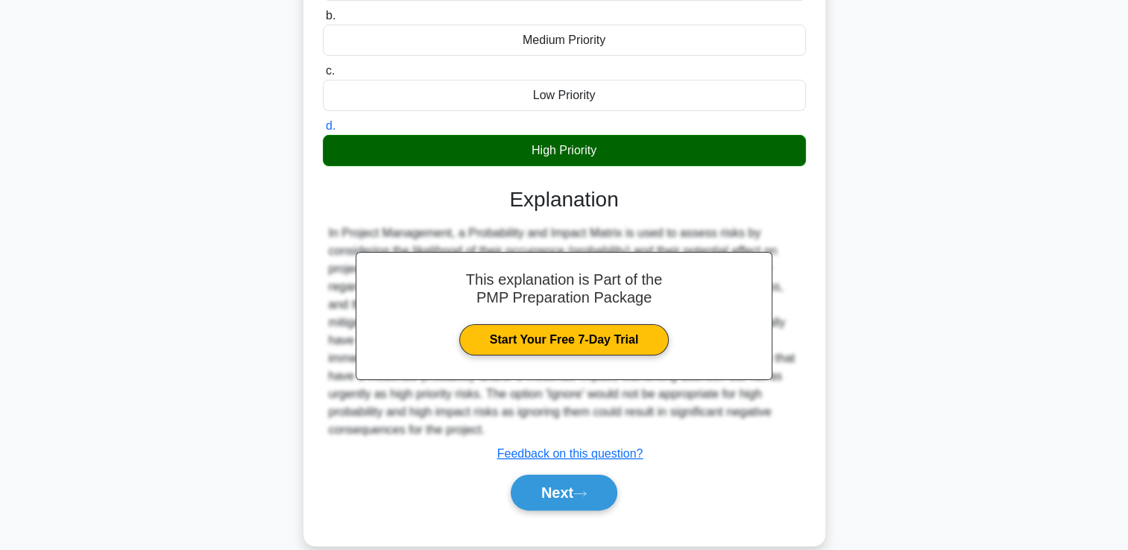
drag, startPoint x: 590, startPoint y: 479, endPoint x: 623, endPoint y: 430, distance: 58.9
click at [590, 479] on button "Next" at bounding box center [564, 493] width 107 height 36
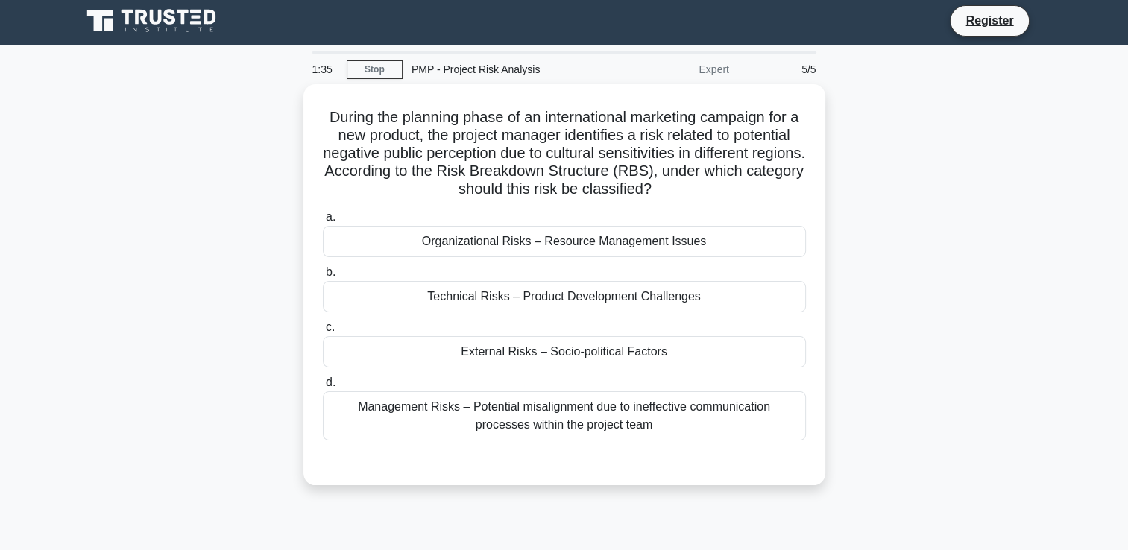
scroll to position [0, 0]
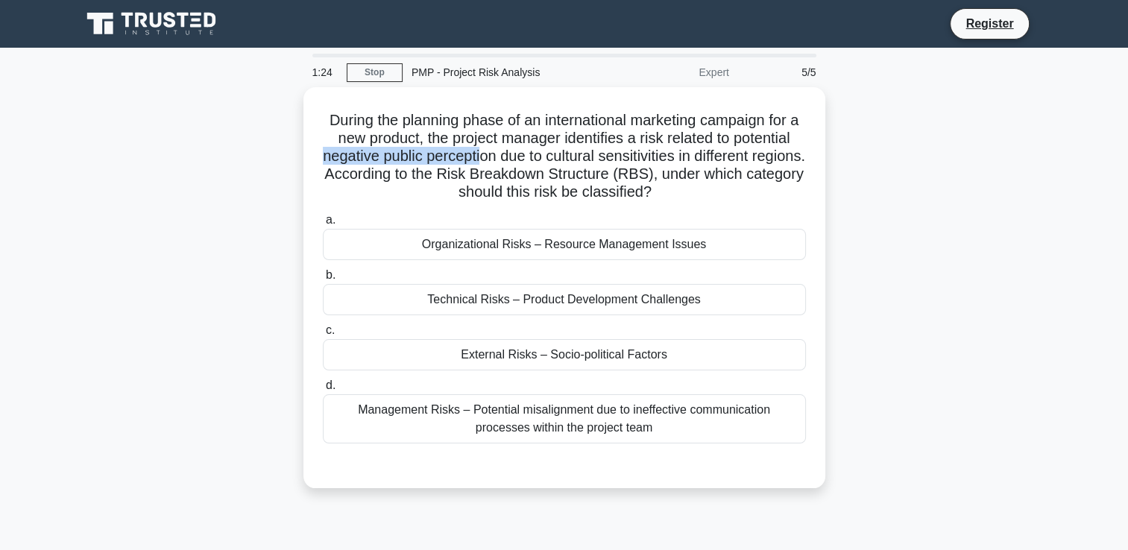
drag, startPoint x: 340, startPoint y: 155, endPoint x: 504, endPoint y: 158, distance: 164.1
click at [504, 158] on h5 "During the planning phase of an international marketing campaign for a new prod…" at bounding box center [564, 156] width 486 height 91
drag, startPoint x: 504, startPoint y: 158, endPoint x: 394, endPoint y: 171, distance: 110.4
click at [394, 171] on h5 "During the planning phase of an international marketing campaign for a new prod…" at bounding box center [564, 156] width 486 height 91
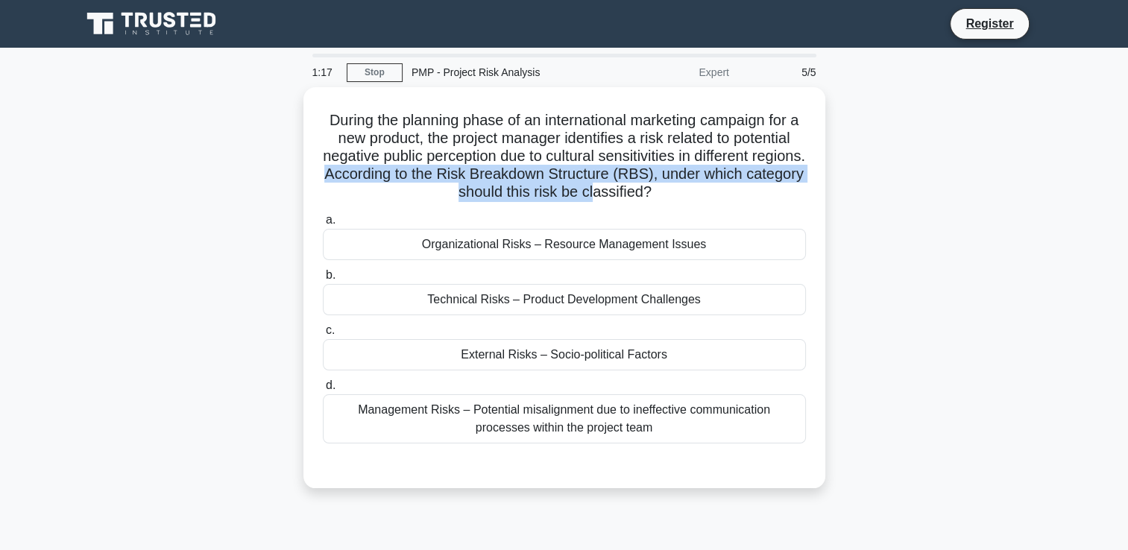
drag, startPoint x: 381, startPoint y: 174, endPoint x: 629, endPoint y: 191, distance: 248.1
click at [627, 190] on h5 "During the planning phase of an international marketing campaign for a new prod…" at bounding box center [564, 156] width 486 height 91
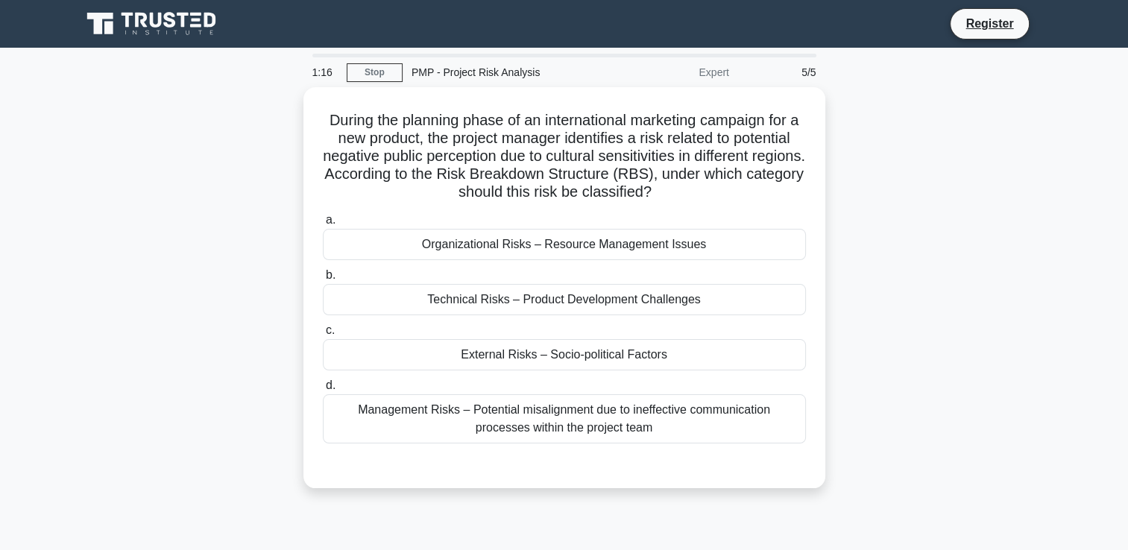
drag, startPoint x: 629, startPoint y: 191, endPoint x: 740, endPoint y: 201, distance: 111.5
click at [740, 201] on h5 "During the planning phase of an international marketing campaign for a new prod…" at bounding box center [564, 156] width 486 height 91
click at [726, 352] on div "External Risks – Socio-political Factors" at bounding box center [564, 354] width 483 height 31
click at [323, 336] on input "c. External Risks – Socio-political Factors" at bounding box center [323, 331] width 0 height 10
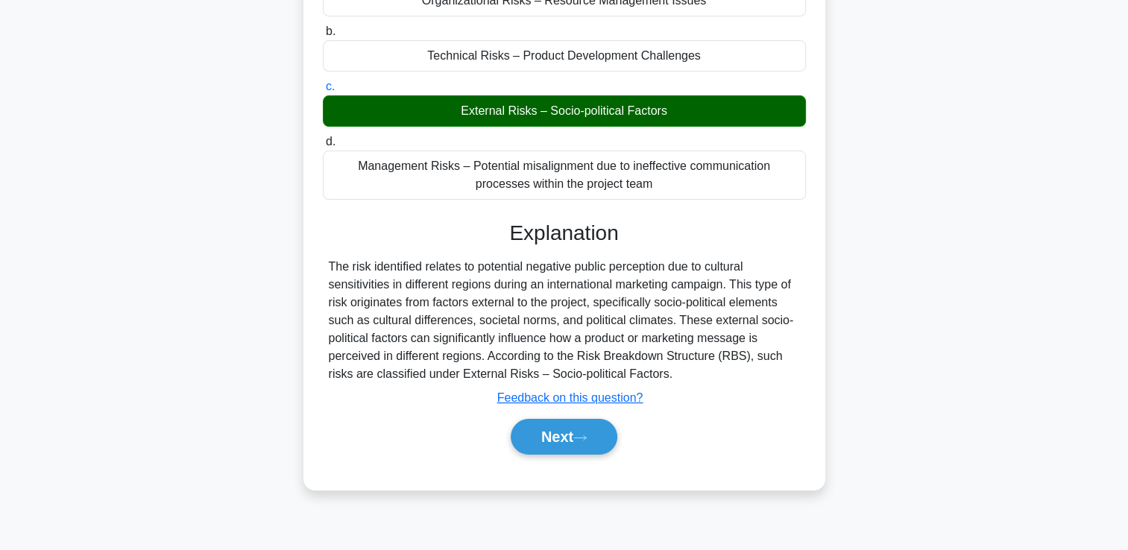
scroll to position [255, 0]
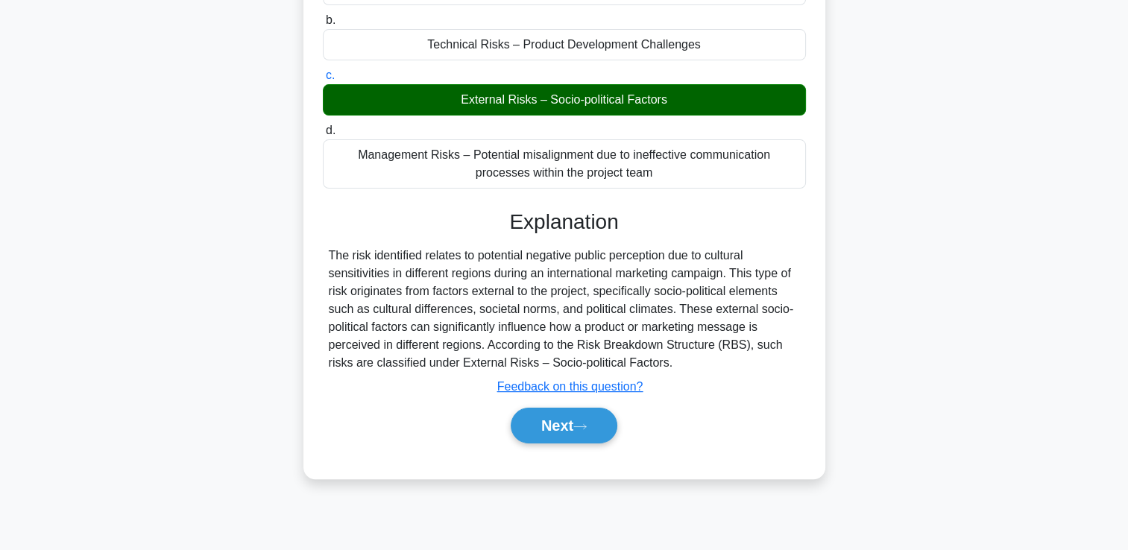
click at [594, 427] on button "Next" at bounding box center [564, 426] width 107 height 36
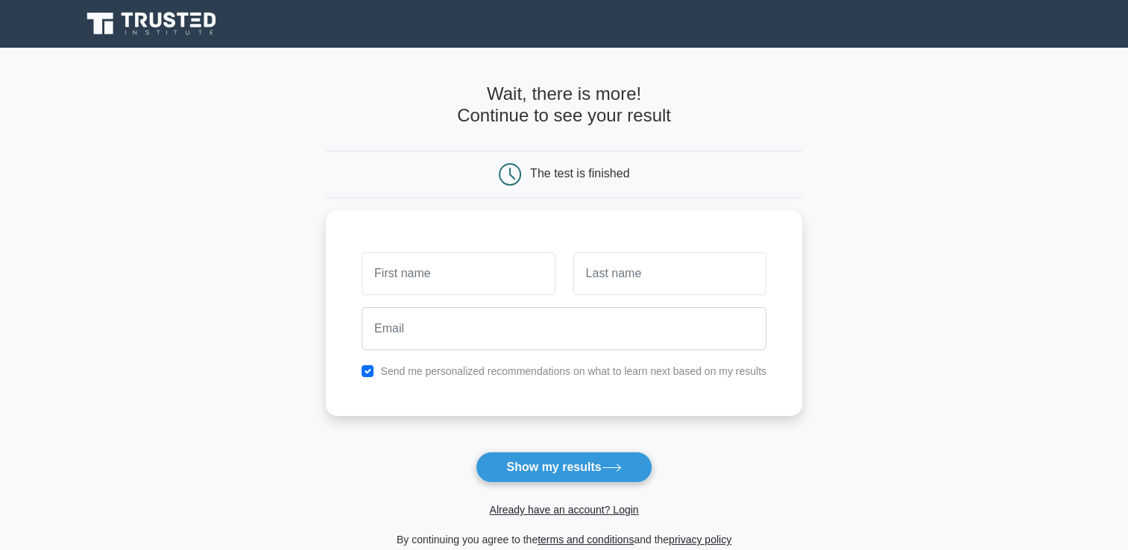
click at [118, 10] on icon at bounding box center [152, 24] width 143 height 28
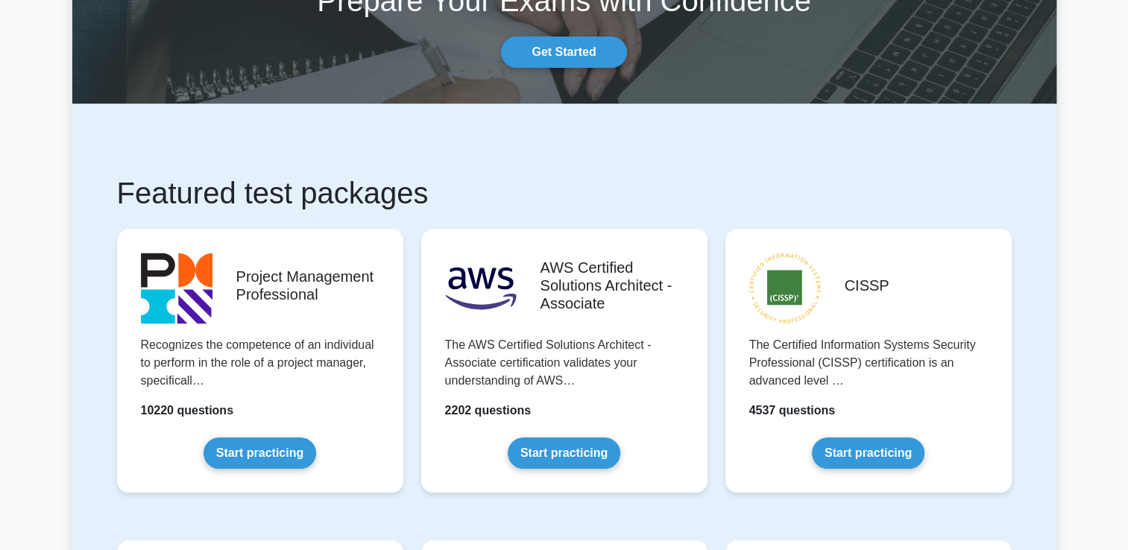
scroll to position [149, 0]
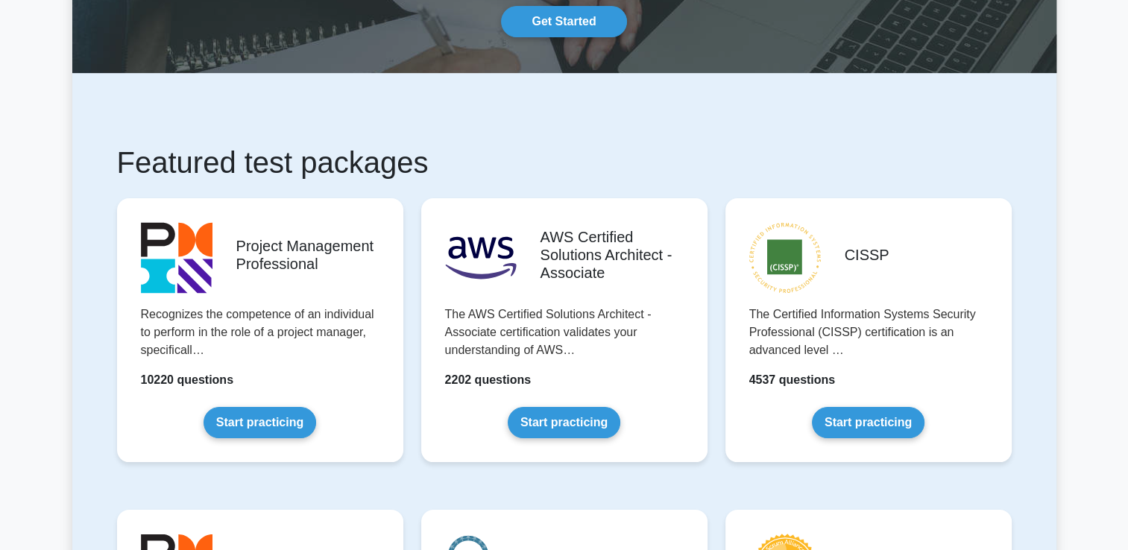
click at [316, 407] on link "Start practicing" at bounding box center [260, 422] width 113 height 31
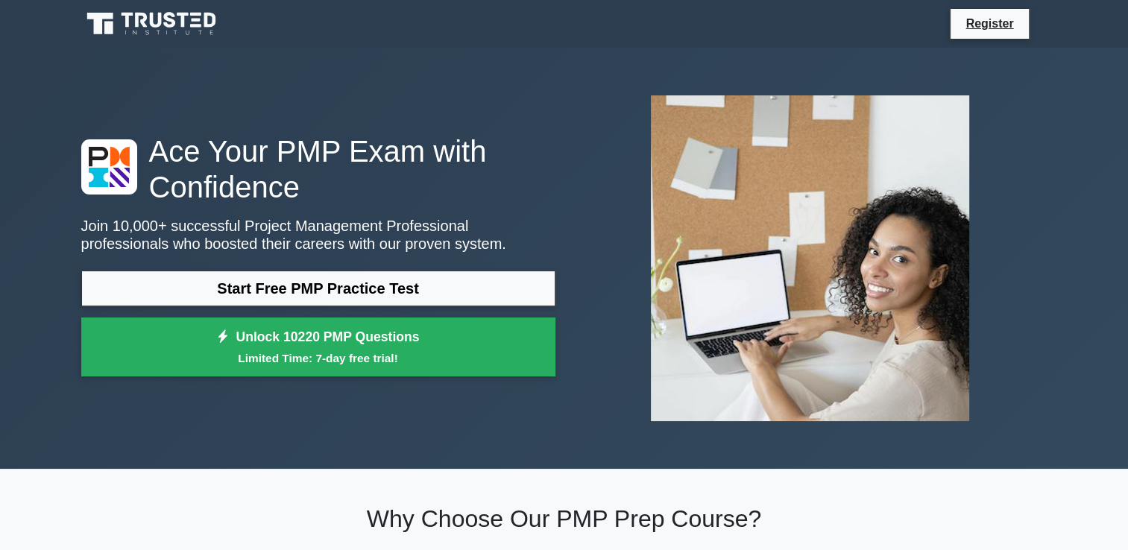
click at [473, 357] on small "Limited Time: 7-day free trial!" at bounding box center [318, 358] width 437 height 17
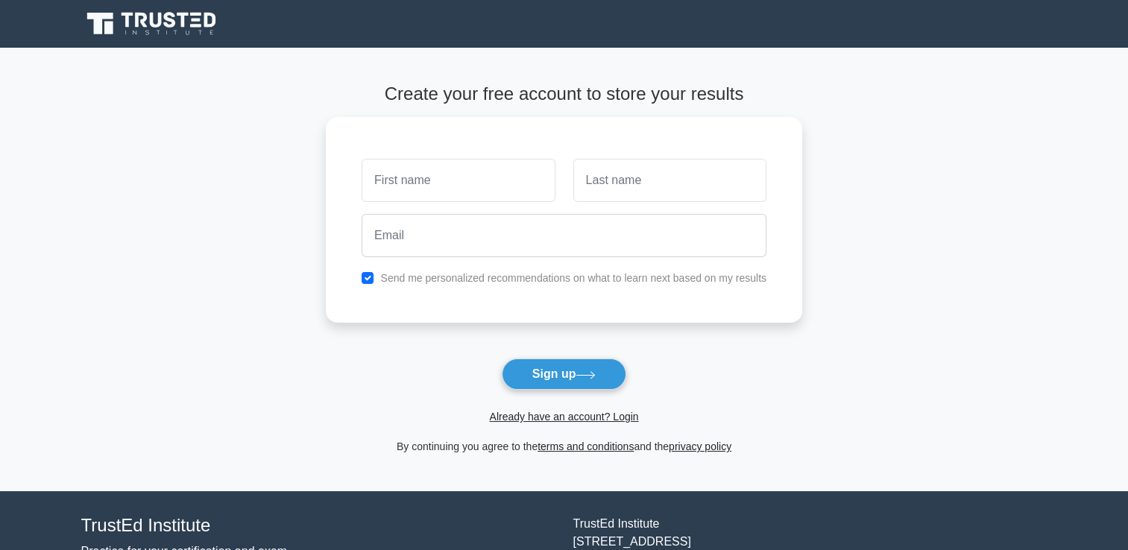
click at [504, 180] on input "text" at bounding box center [458, 180] width 193 height 43
type input "[PERSON_NAME]"
type input "Barghout"
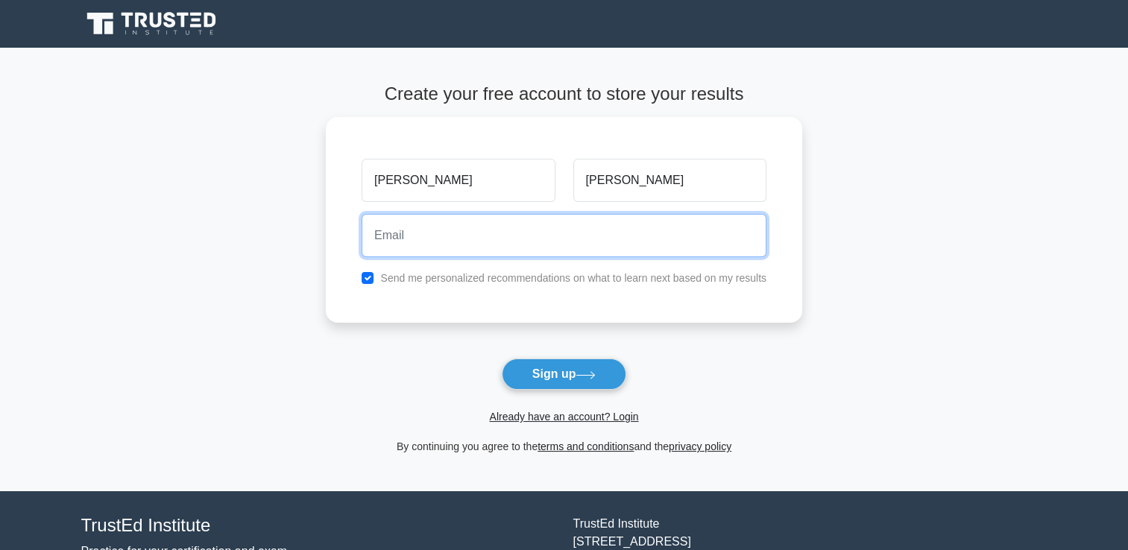
type input "roland.barghout@gmail.com"
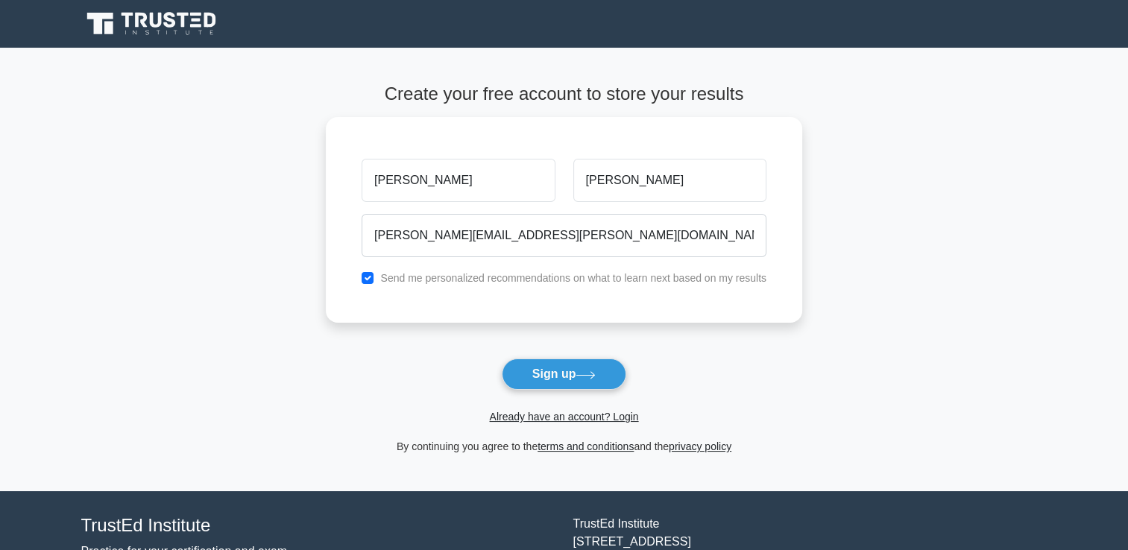
click at [579, 377] on button "Sign up" at bounding box center [564, 374] width 125 height 31
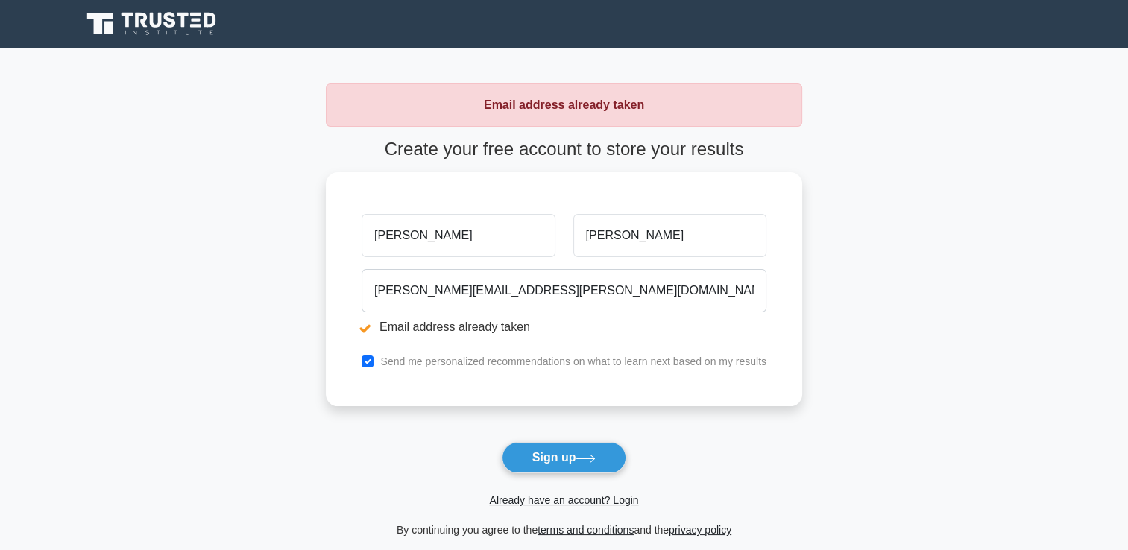
click at [361, 359] on div "Send me personalized recommendations on what to learn next based on my results" at bounding box center [564, 362] width 423 height 18
click at [510, 362] on label "Send me personalized recommendations on what to learn next based on my results" at bounding box center [573, 362] width 386 height 12
click at [576, 499] on link "Already have an account? Login" at bounding box center [563, 500] width 149 height 12
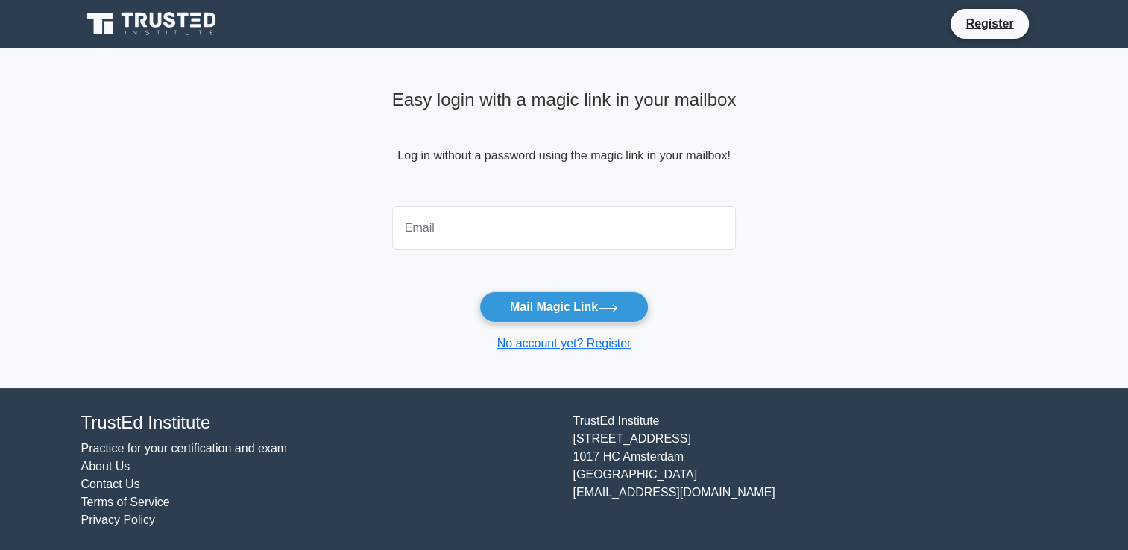
click at [568, 237] on input "email" at bounding box center [564, 228] width 344 height 43
type input "[PERSON_NAME][EMAIL_ADDRESS][PERSON_NAME][DOMAIN_NAME]"
click at [600, 306] on button "Mail Magic Link" at bounding box center [563, 307] width 169 height 31
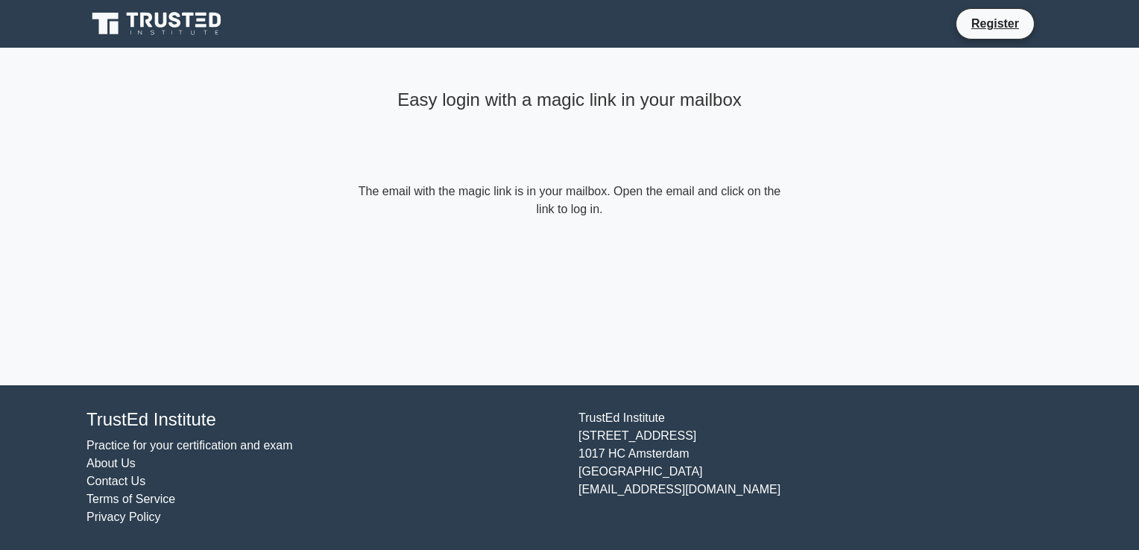
click at [600, 151] on div "Easy login with a magic link in your mailbox" at bounding box center [569, 133] width 429 height 99
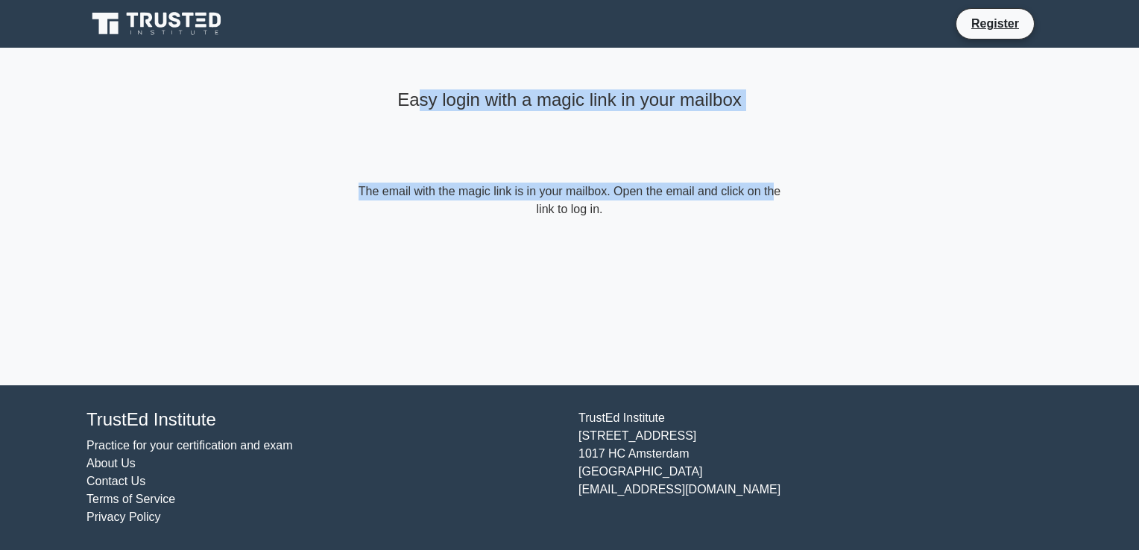
drag, startPoint x: 635, startPoint y: 168, endPoint x: 787, endPoint y: 234, distance: 165.3
click at [787, 234] on div "Easy login with a magic link in your mailbox The email with the magic link is i…" at bounding box center [569, 151] width 447 height 207
drag, startPoint x: 787, startPoint y: 234, endPoint x: 847, endPoint y: 300, distance: 89.2
click at [848, 300] on main "Easy login with a magic link in your mailbox The email with the magic link is i…" at bounding box center [569, 217] width 1139 height 338
click at [752, 307] on div "Easy login with a magic link in your mailbox The email with the magic link is i…" at bounding box center [569, 217] width 447 height 338
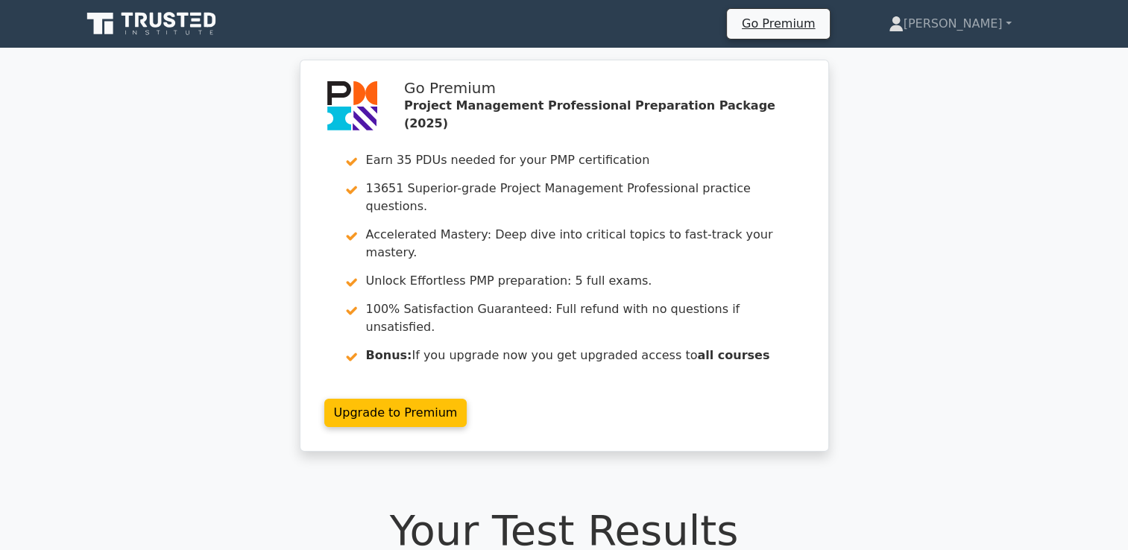
click at [912, 506] on h1 "Your Test Results" at bounding box center [564, 531] width 966 height 50
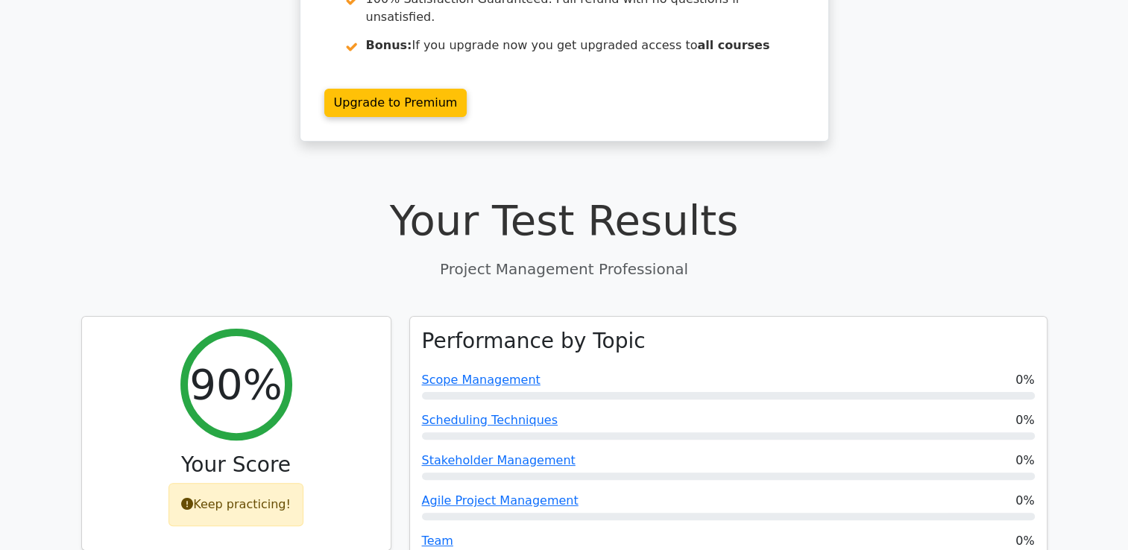
scroll to position [224, 0]
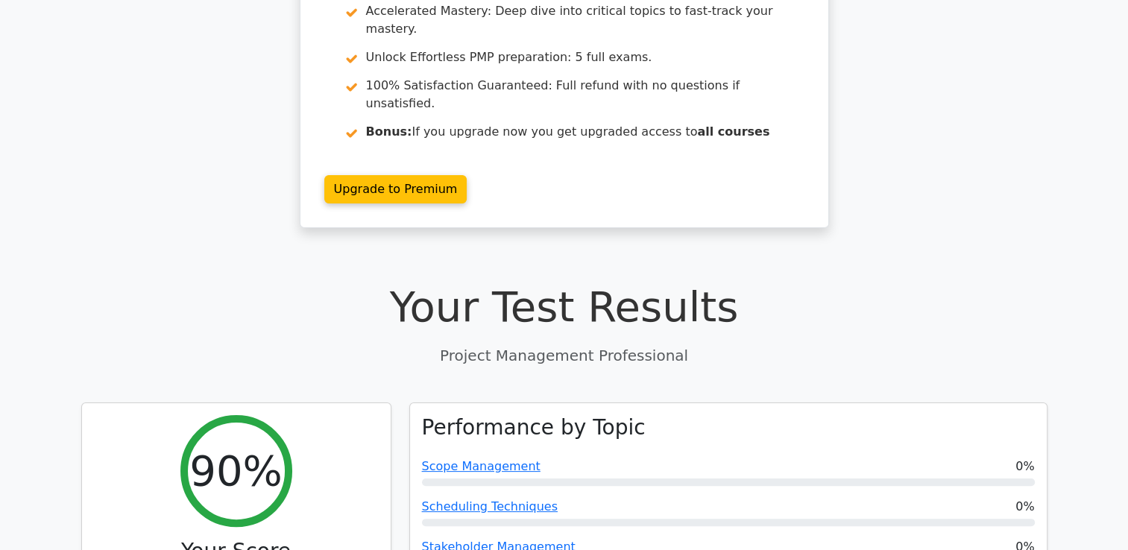
click at [964, 458] on div "Scope Management 0%" at bounding box center [728, 472] width 613 height 28
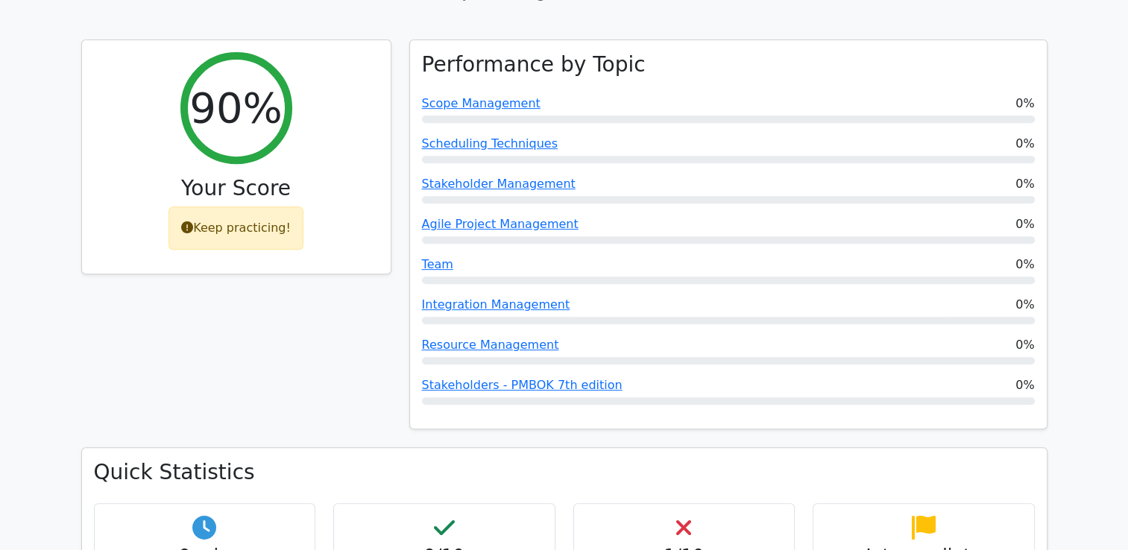
scroll to position [597, 0]
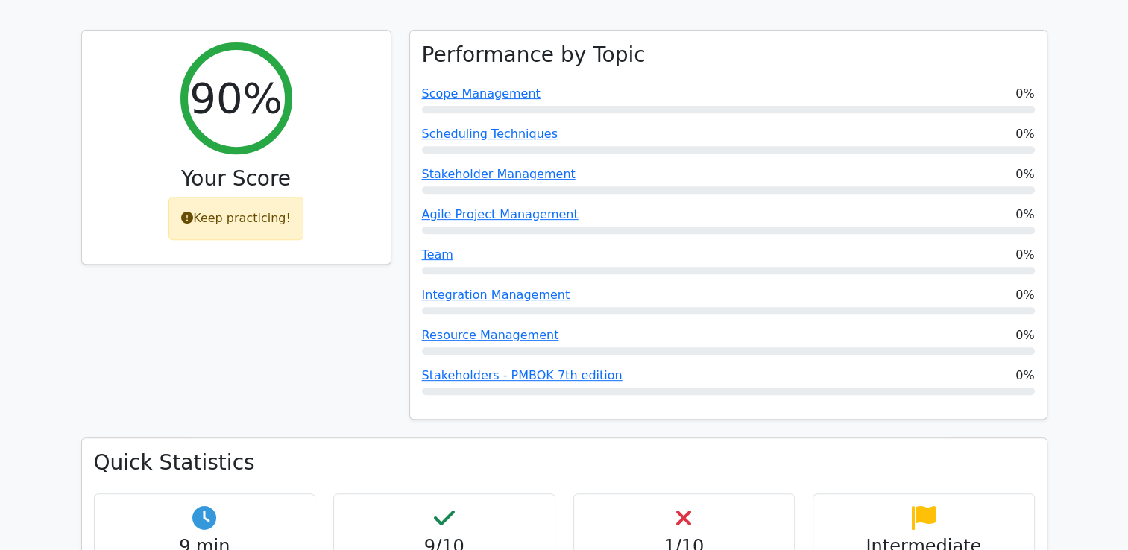
click at [646, 327] on div "Resource Management 0%" at bounding box center [728, 336] width 613 height 18
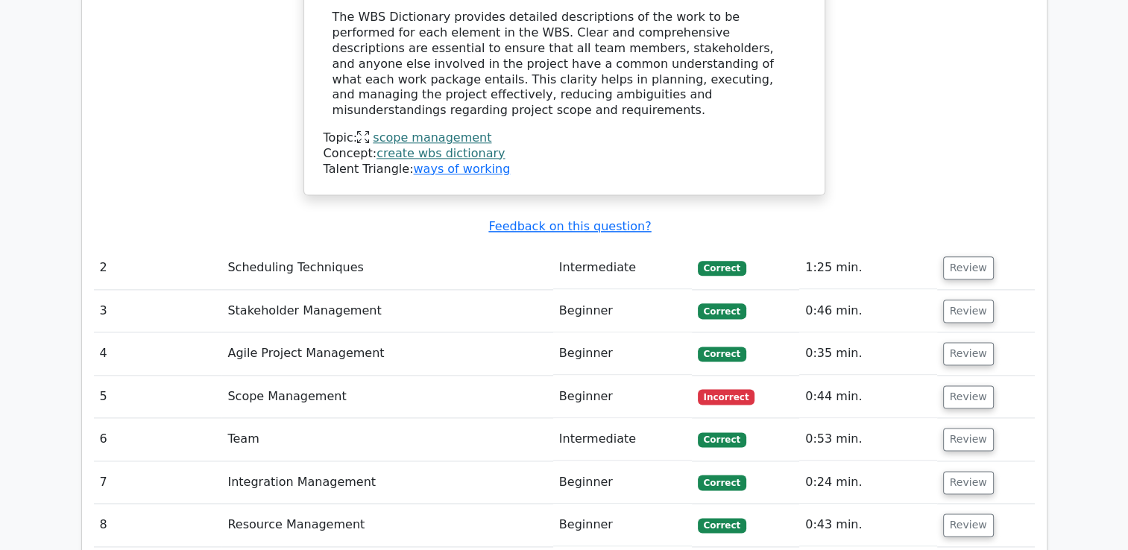
scroll to position [1790, 0]
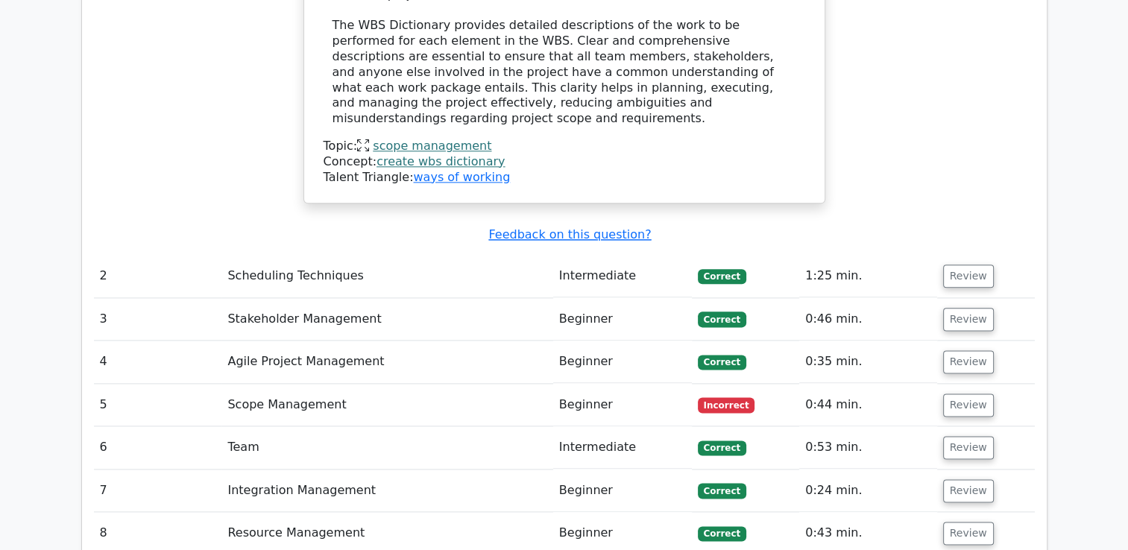
drag, startPoint x: 792, startPoint y: 366, endPoint x: 881, endPoint y: 380, distance: 89.9
click at [881, 427] on tr "6 Team Intermediate Correct 0:53 min. Review" at bounding box center [564, 448] width 941 height 43
drag, startPoint x: 881, startPoint y: 380, endPoint x: 874, endPoint y: 412, distance: 32.0
click at [874, 470] on td "0:24 min." at bounding box center [867, 491] width 137 height 43
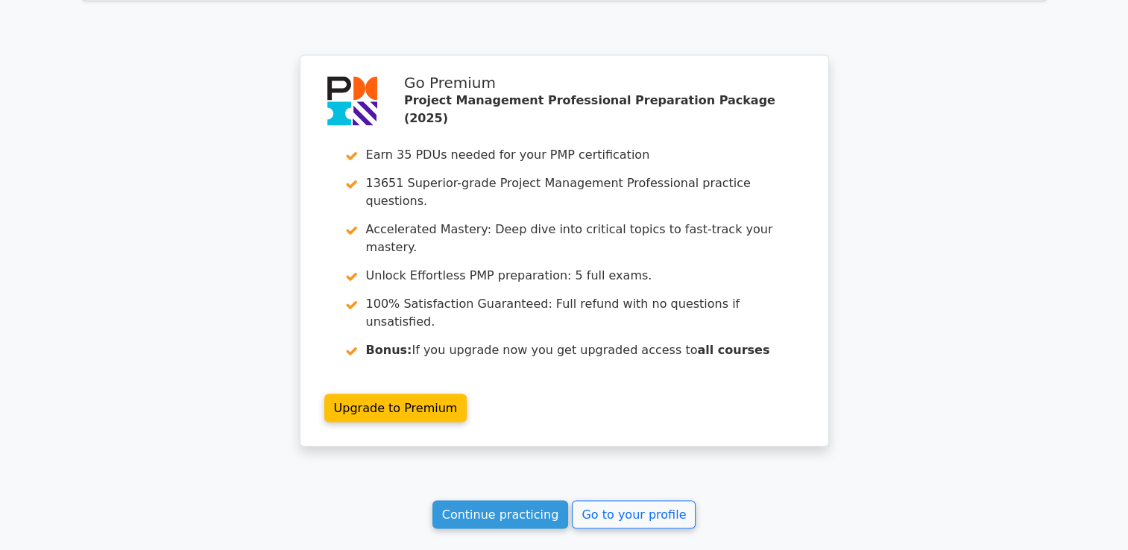
scroll to position [2526, 0]
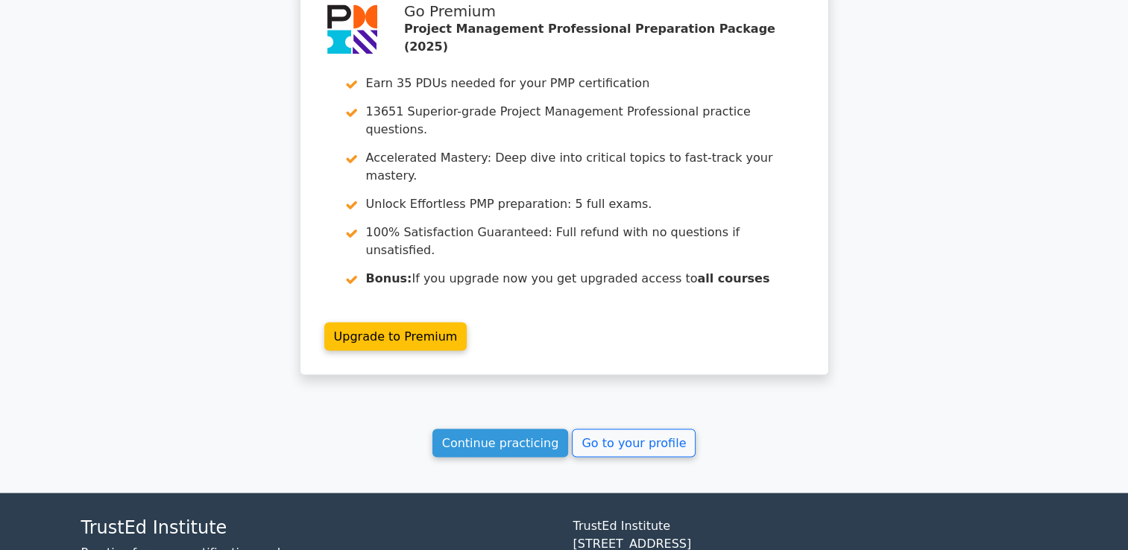
click at [535, 429] on link "Continue practicing" at bounding box center [500, 443] width 136 height 28
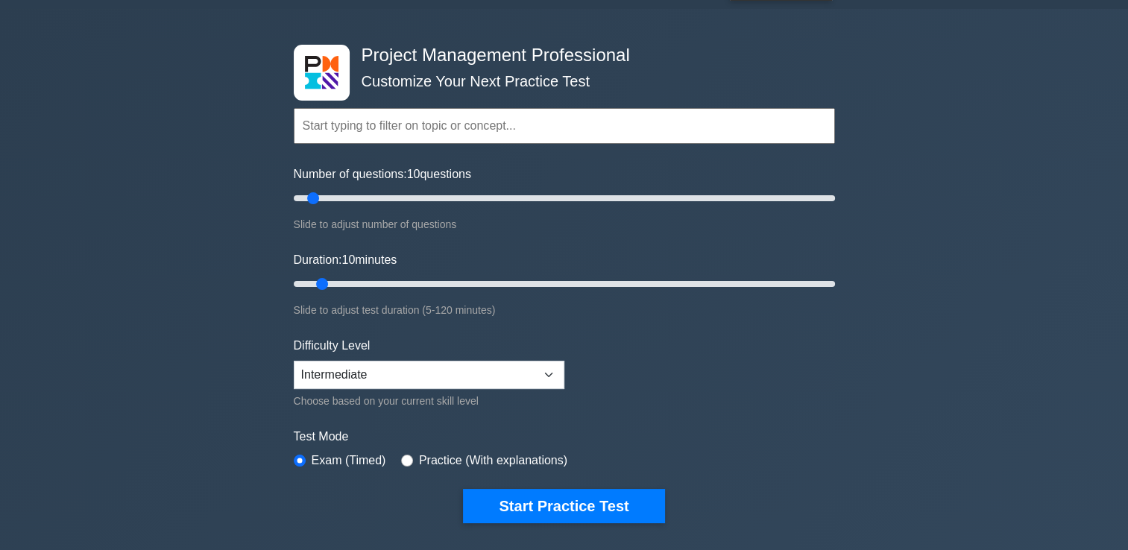
scroll to position [75, 0]
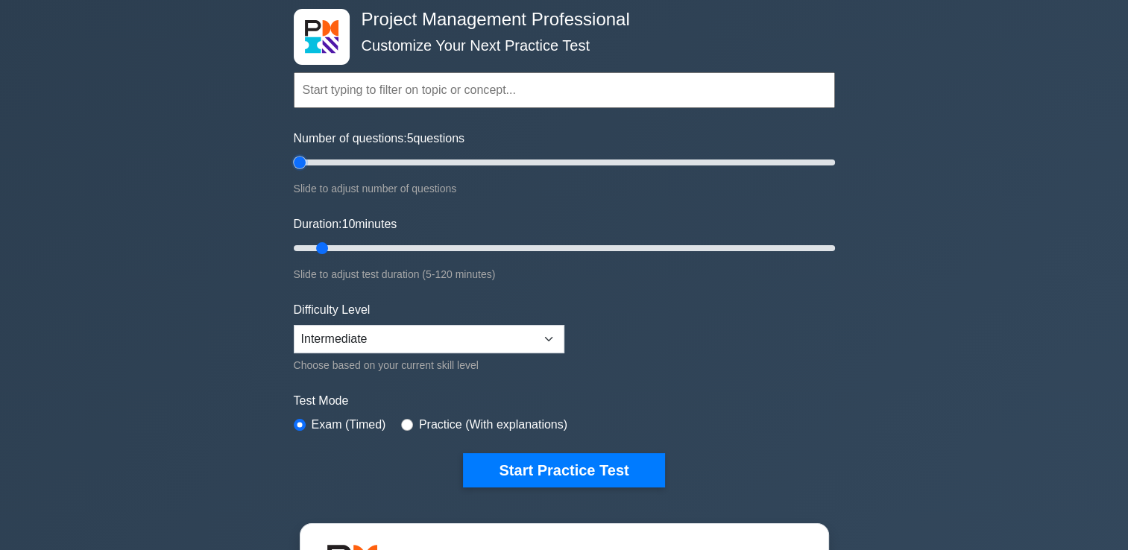
drag, startPoint x: 312, startPoint y: 157, endPoint x: 234, endPoint y: 164, distance: 77.8
type input "5"
click at [294, 164] on input "Number of questions: 5 questions" at bounding box center [564, 163] width 541 height 18
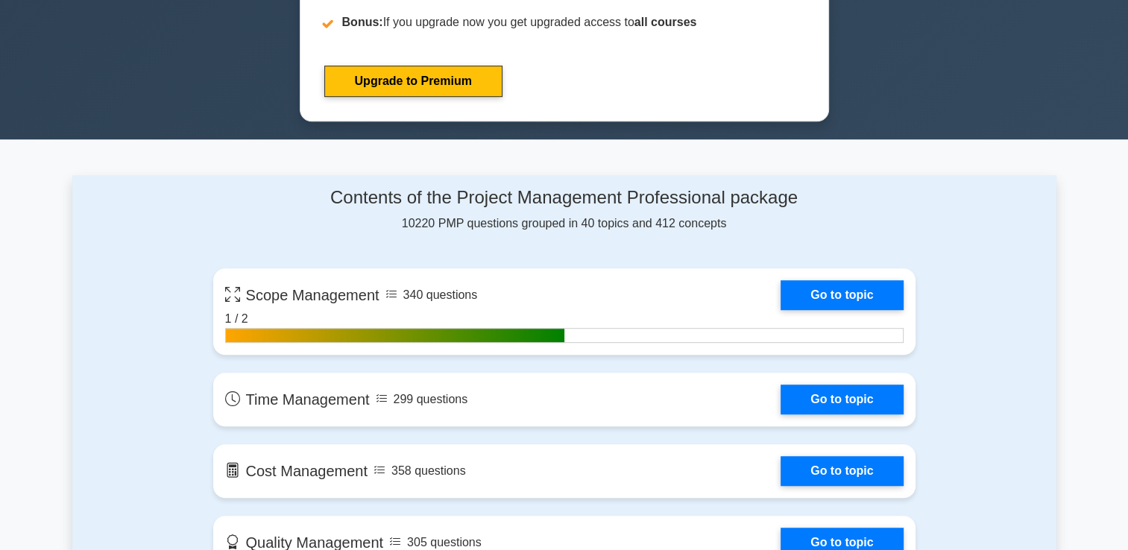
scroll to position [895, 0]
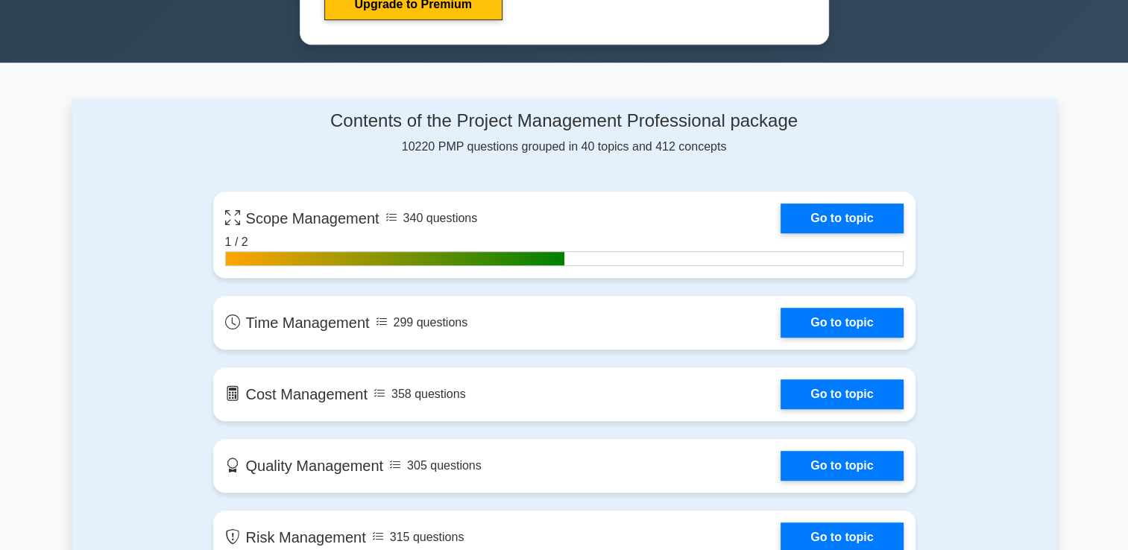
click at [781, 213] on link "Go to topic" at bounding box center [842, 219] width 122 height 30
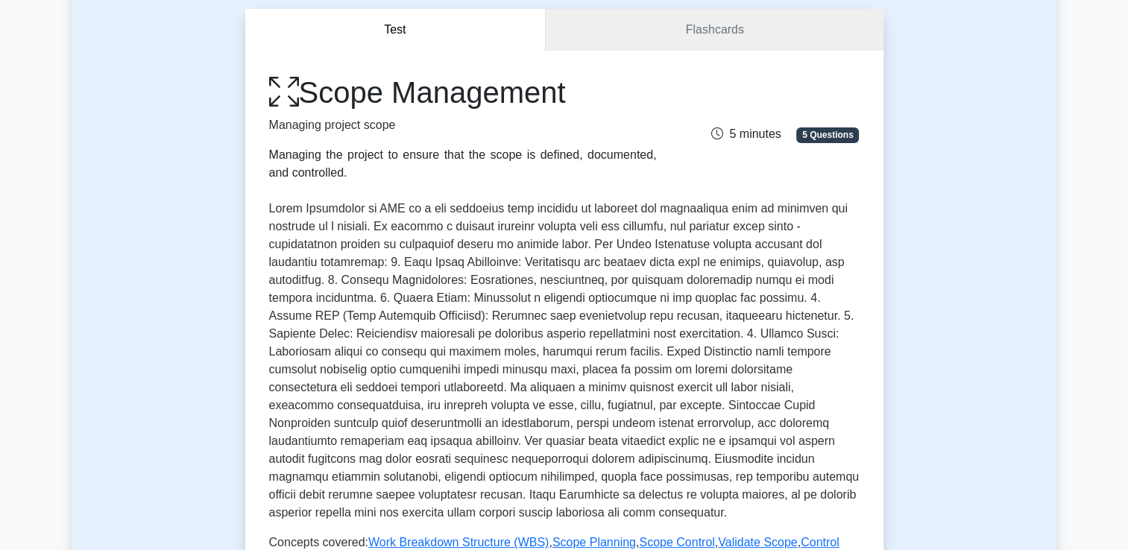
scroll to position [107, 0]
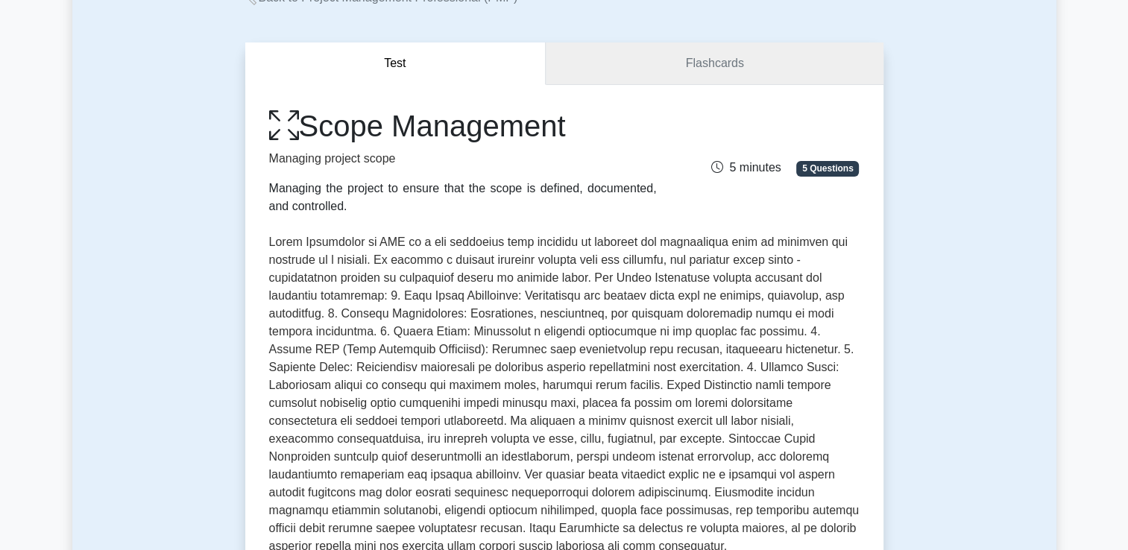
click at [736, 78] on link "Flashcards" at bounding box center [714, 64] width 337 height 43
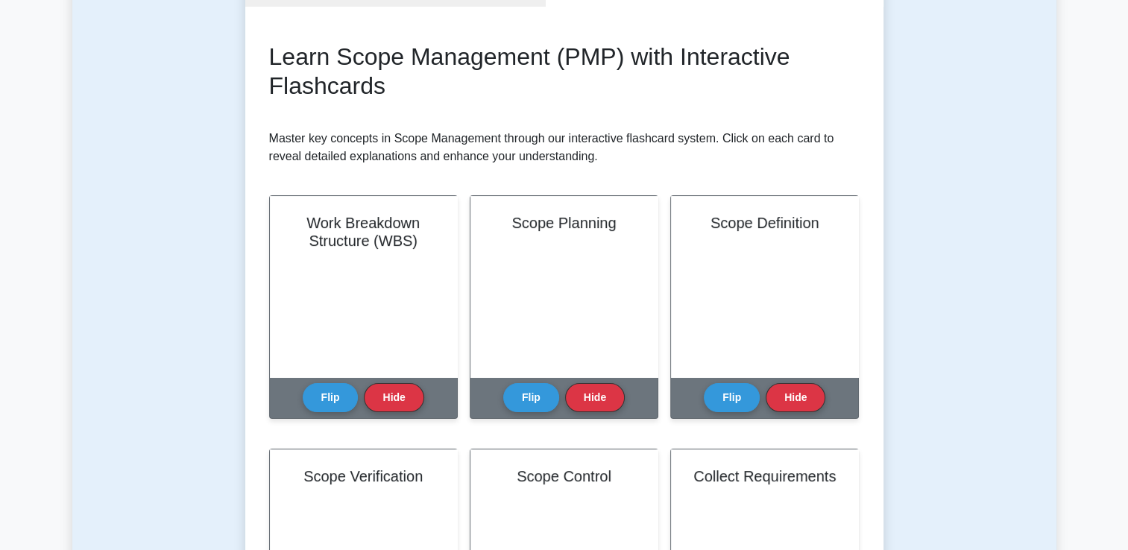
scroll to position [224, 0]
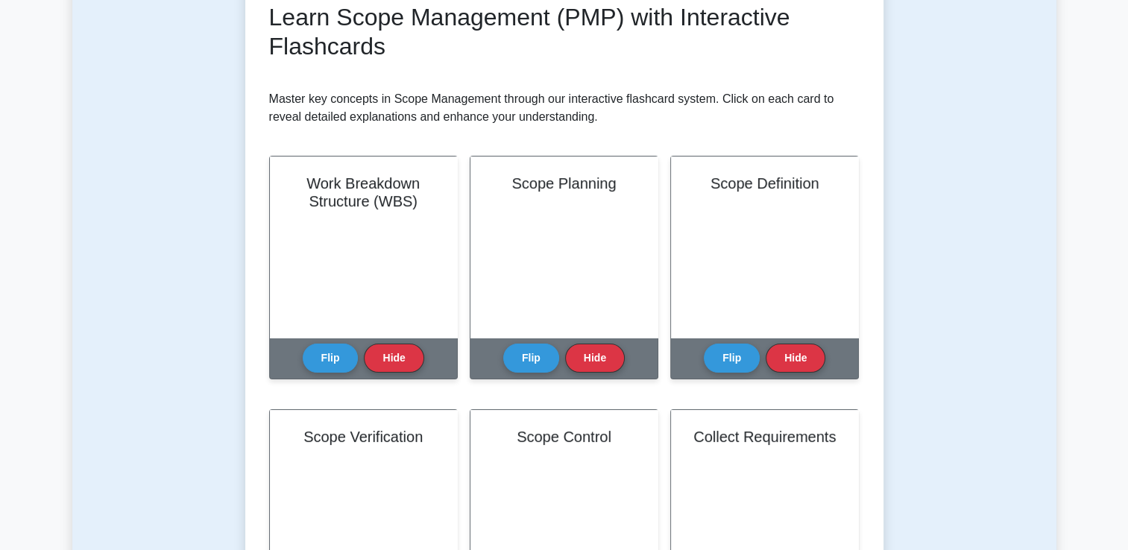
click at [302, 356] on div "Work Breakdown Structure (WBS) Flip Hide" at bounding box center [363, 268] width 189 height 224
click at [312, 350] on button "Flip" at bounding box center [331, 358] width 56 height 29
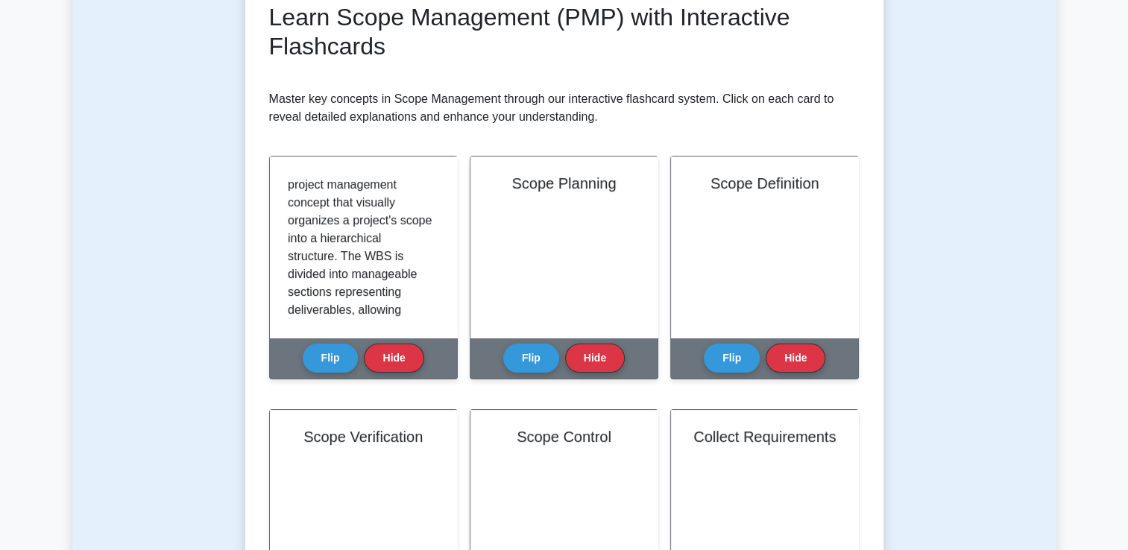
scroll to position [0, 0]
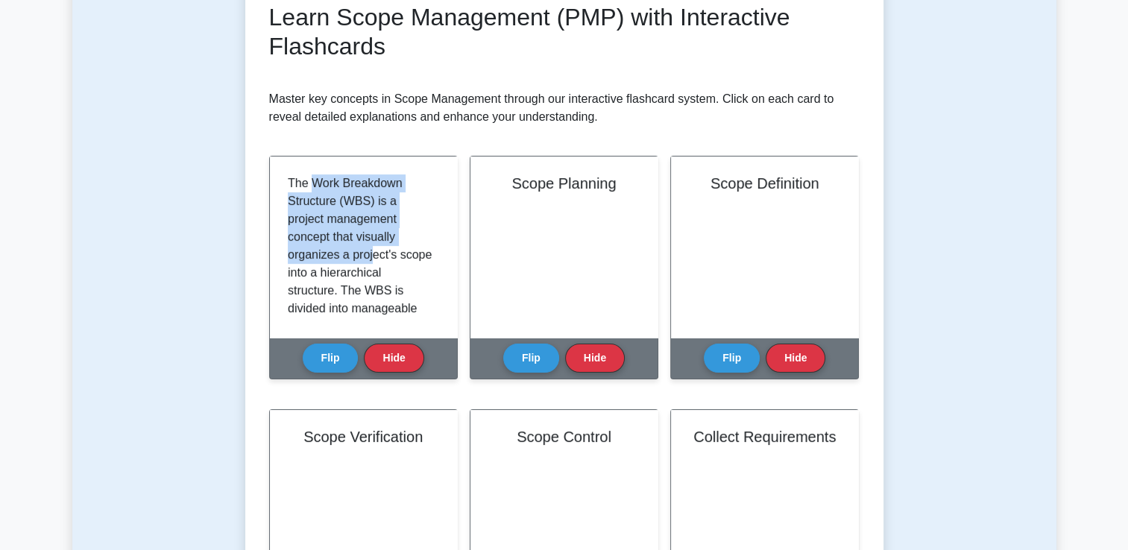
drag, startPoint x: 310, startPoint y: 169, endPoint x: 370, endPoint y: 256, distance: 105.7
click at [370, 256] on p "The Work Breakdown Structure (WBS) is a project management concept that visuall…" at bounding box center [360, 460] width 145 height 573
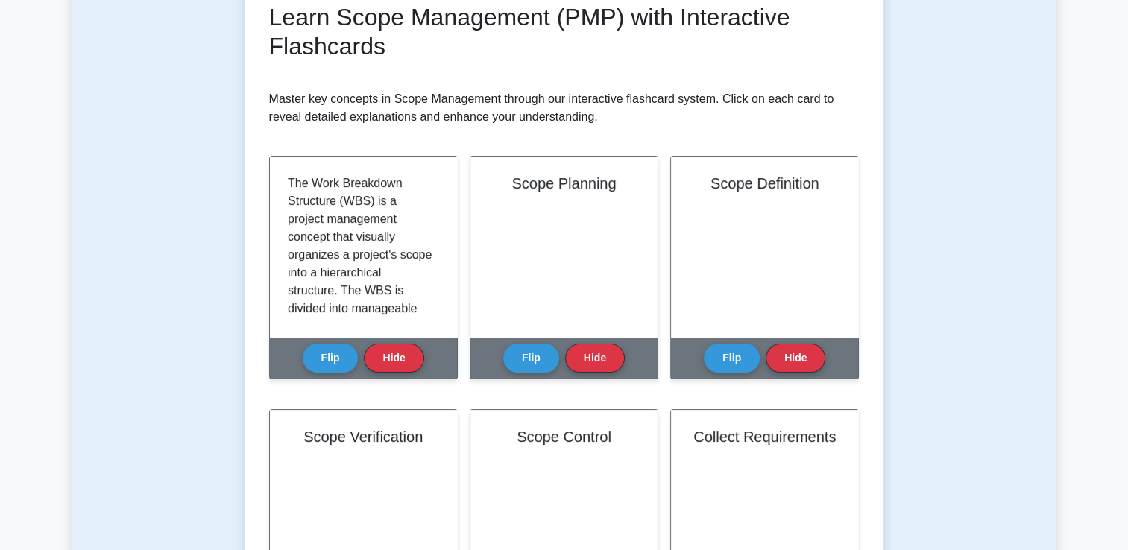
drag, startPoint x: 370, startPoint y: 256, endPoint x: 348, endPoint y: 267, distance: 24.3
click at [348, 267] on p "The Work Breakdown Structure (WBS) is a project management concept that visuall…" at bounding box center [360, 460] width 145 height 573
click at [337, 350] on button "Flip" at bounding box center [331, 358] width 56 height 29
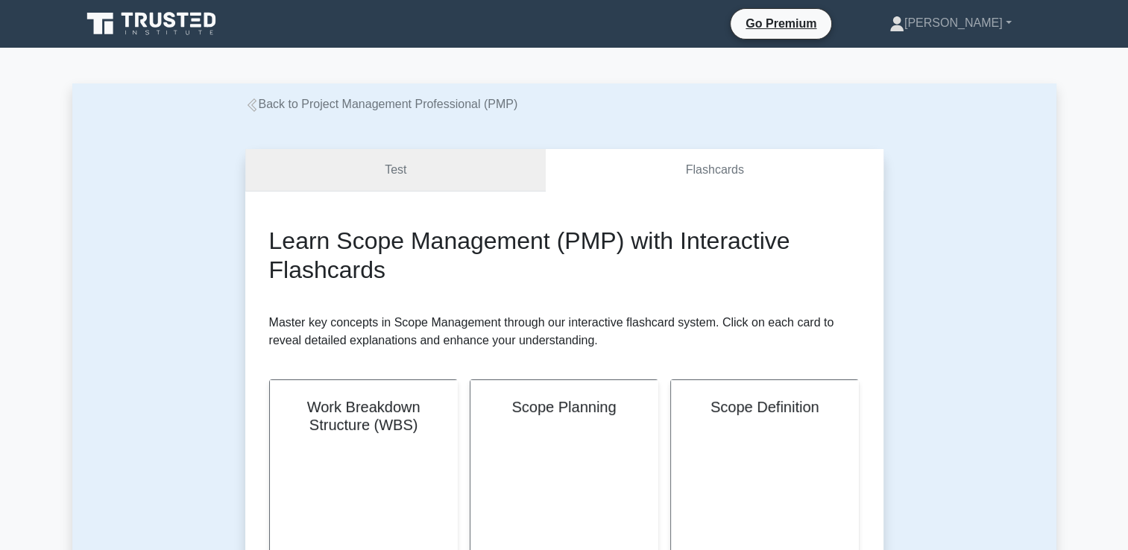
click at [476, 166] on link "Test" at bounding box center [395, 170] width 301 height 43
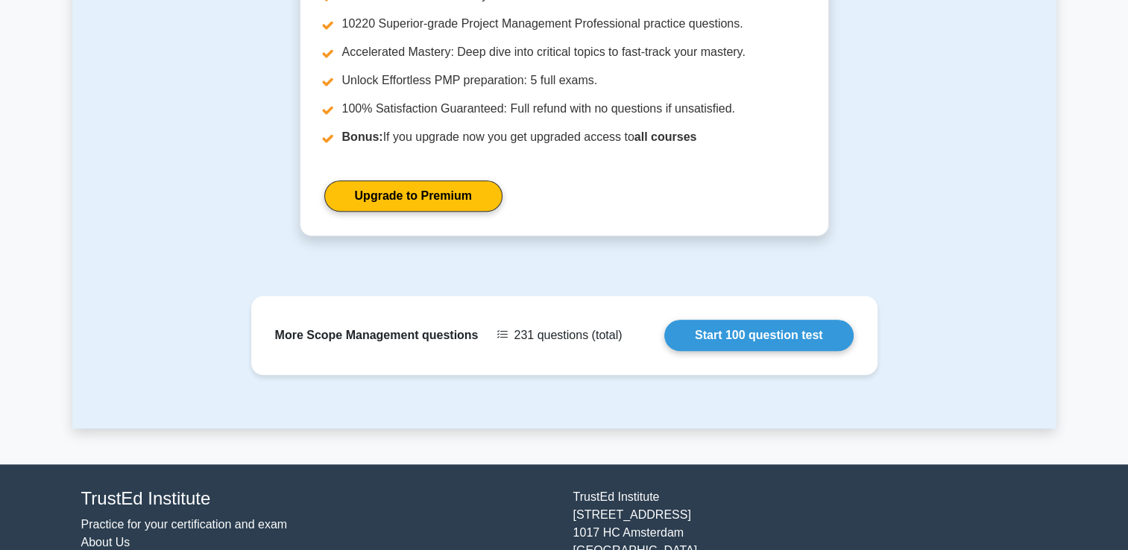
scroll to position [1044, 0]
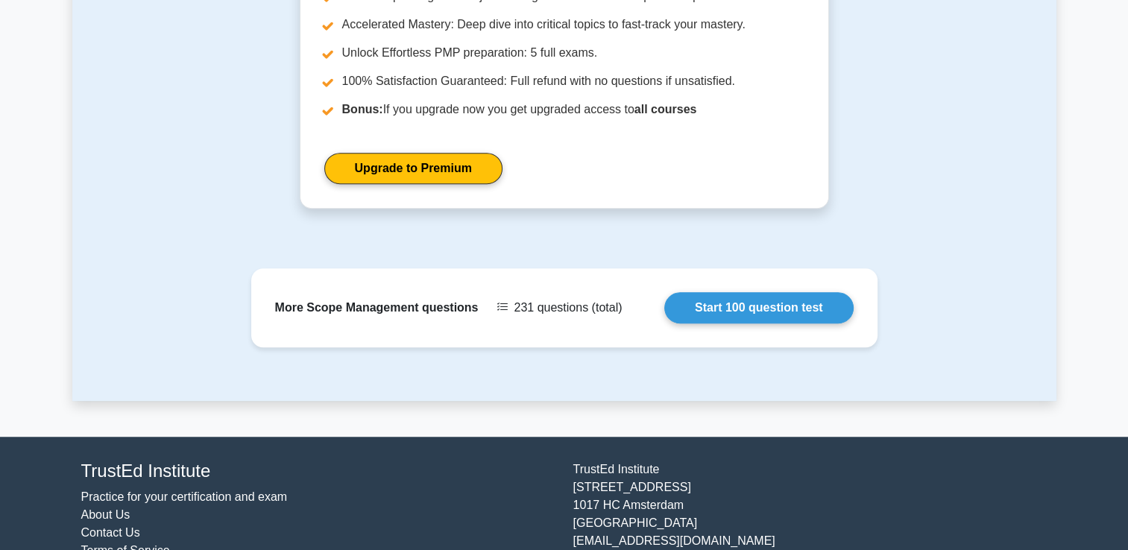
click at [664, 292] on link "Start 100 question test" at bounding box center [758, 307] width 189 height 31
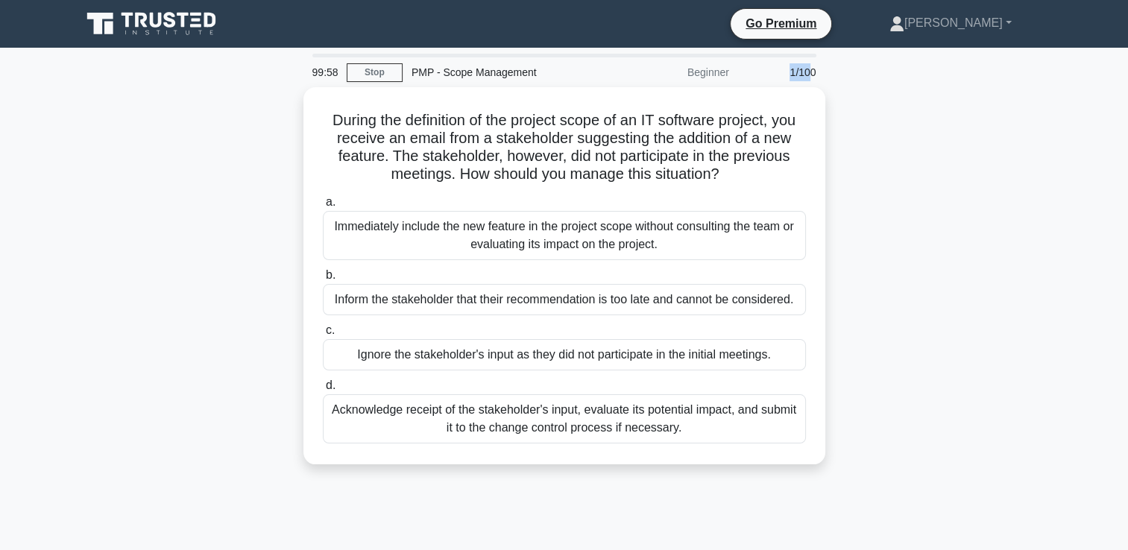
drag, startPoint x: 781, startPoint y: 71, endPoint x: 831, endPoint y: 79, distance: 50.6
click at [831, 79] on div "99:58 Stop PMP - Scope Management Beginner 1/100 During the definition of the p…" at bounding box center [564, 427] width 984 height 746
drag, startPoint x: 831, startPoint y: 79, endPoint x: 877, endPoint y: 144, distance: 79.2
click at [877, 144] on div "During the definition of the project scope of an IT software project, you recei…" at bounding box center [564, 284] width 984 height 395
drag, startPoint x: 318, startPoint y: 113, endPoint x: 874, endPoint y: 177, distance: 559.9
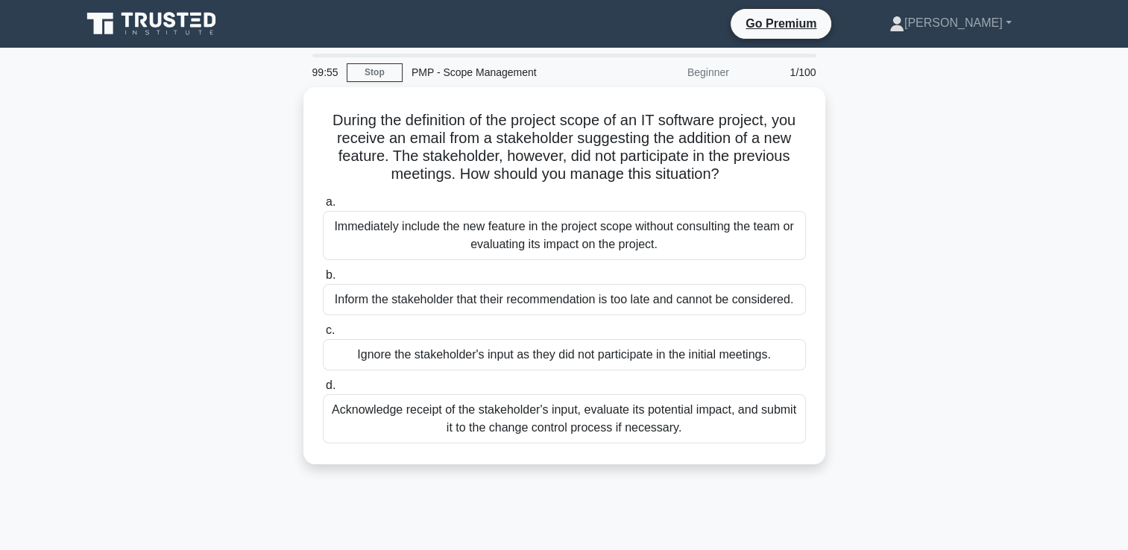
click at [874, 177] on div "During the definition of the project scope of an IT software project, you recei…" at bounding box center [564, 284] width 984 height 395
drag, startPoint x: 874, startPoint y: 177, endPoint x: 860, endPoint y: 209, distance: 34.4
click at [860, 209] on div "During the definition of the project scope of an IT software project, you recei…" at bounding box center [564, 284] width 984 height 395
click at [770, 432] on div "Acknowledge receipt of the stakeholder's input, evaluate its potential impact, …" at bounding box center [564, 418] width 483 height 49
click at [323, 391] on input "d. Acknowledge receipt of the stakeholder's input, evaluate its potential impac…" at bounding box center [323, 386] width 0 height 10
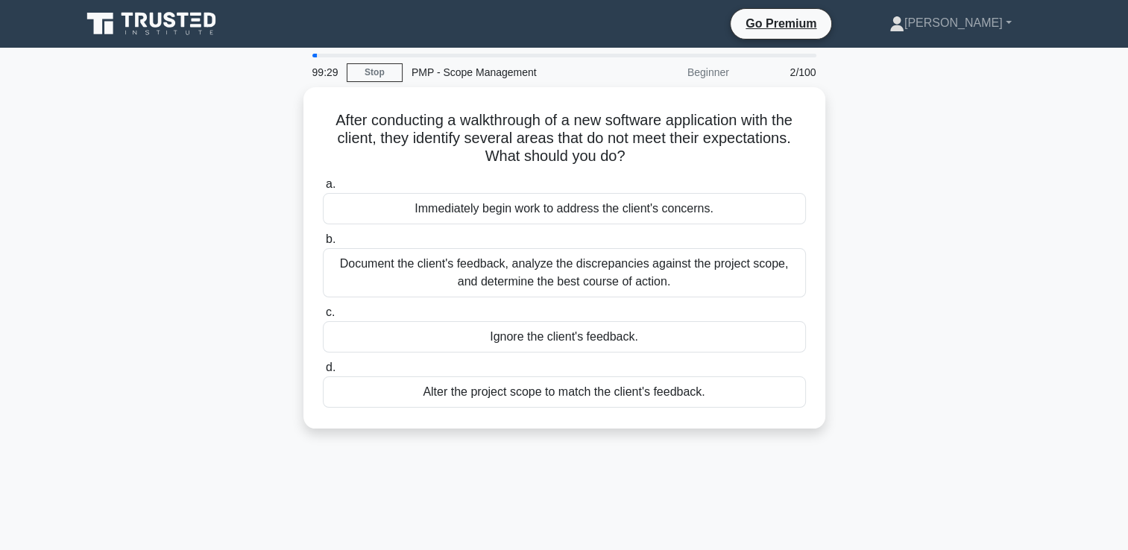
click at [391, 76] on link "Stop" at bounding box center [375, 72] width 56 height 19
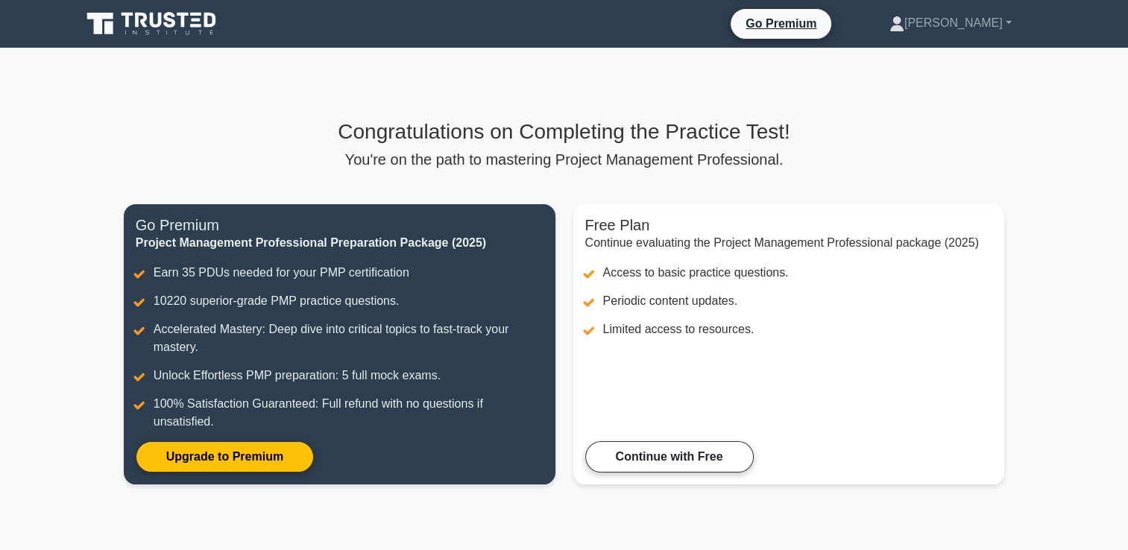
click at [659, 449] on link "Continue with Free" at bounding box center [669, 456] width 169 height 31
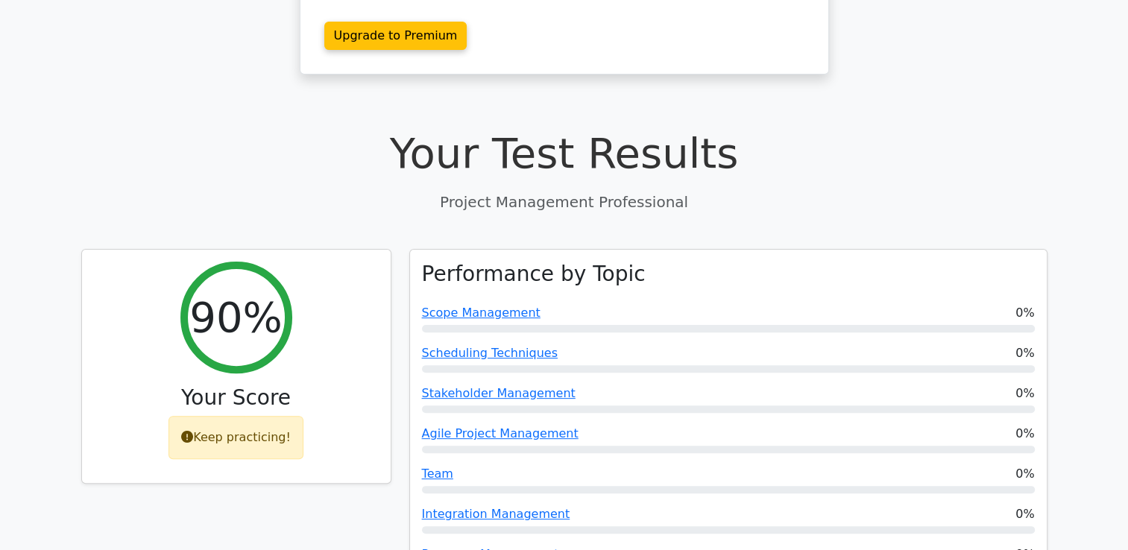
scroll to position [373, 0]
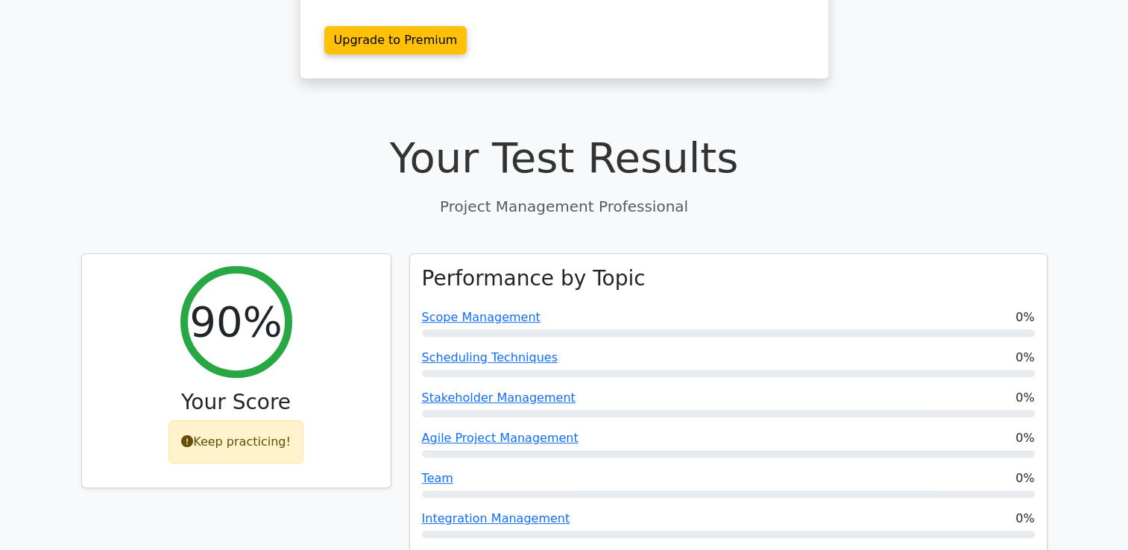
click at [298, 390] on h3 "Your Score" at bounding box center [236, 402] width 285 height 25
click at [247, 421] on div "Keep practicing!" at bounding box center [236, 442] width 135 height 43
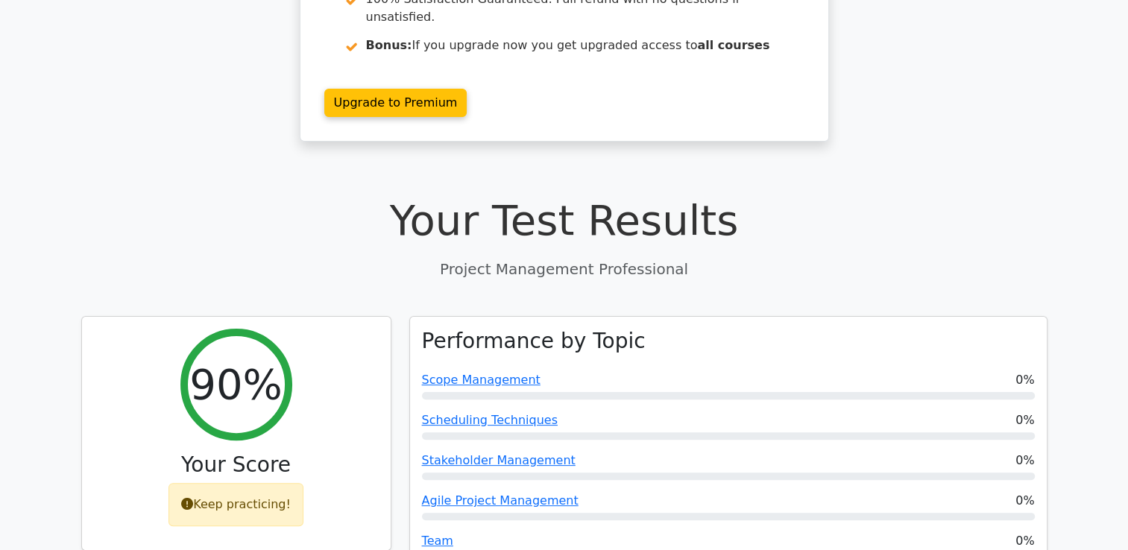
scroll to position [298, 0]
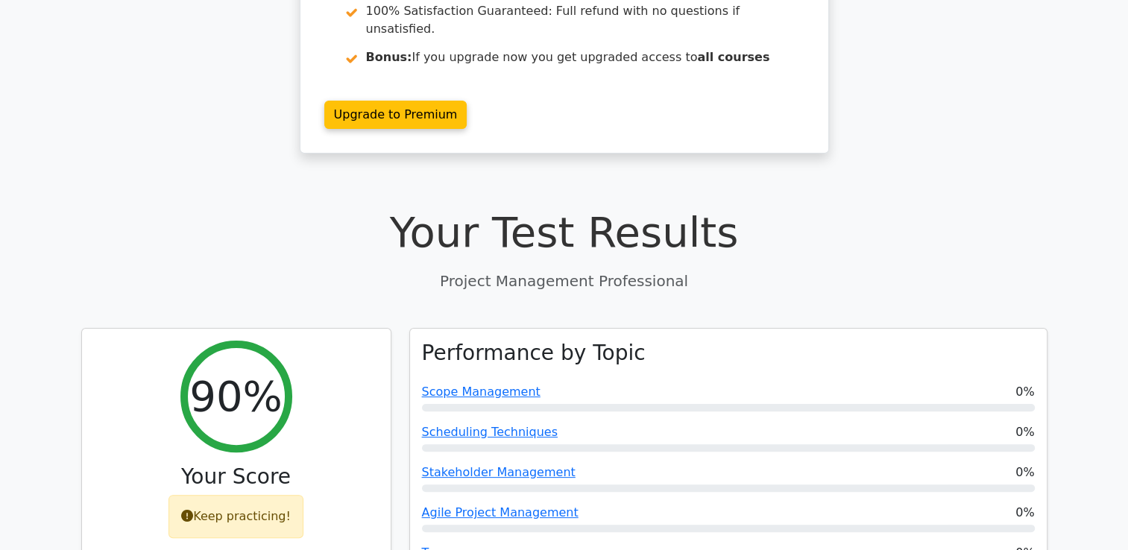
click at [208, 495] on div "Keep practicing!" at bounding box center [236, 516] width 135 height 43
drag, startPoint x: 190, startPoint y: 459, endPoint x: 296, endPoint y: 466, distance: 106.1
click at [296, 495] on div "Keep practicing!" at bounding box center [236, 516] width 135 height 43
click at [298, 467] on div "90% Your Score Keep practicing!" at bounding box center [236, 446] width 309 height 234
click at [275, 503] on div "90% Your Score Keep practicing!" at bounding box center [236, 446] width 309 height 234
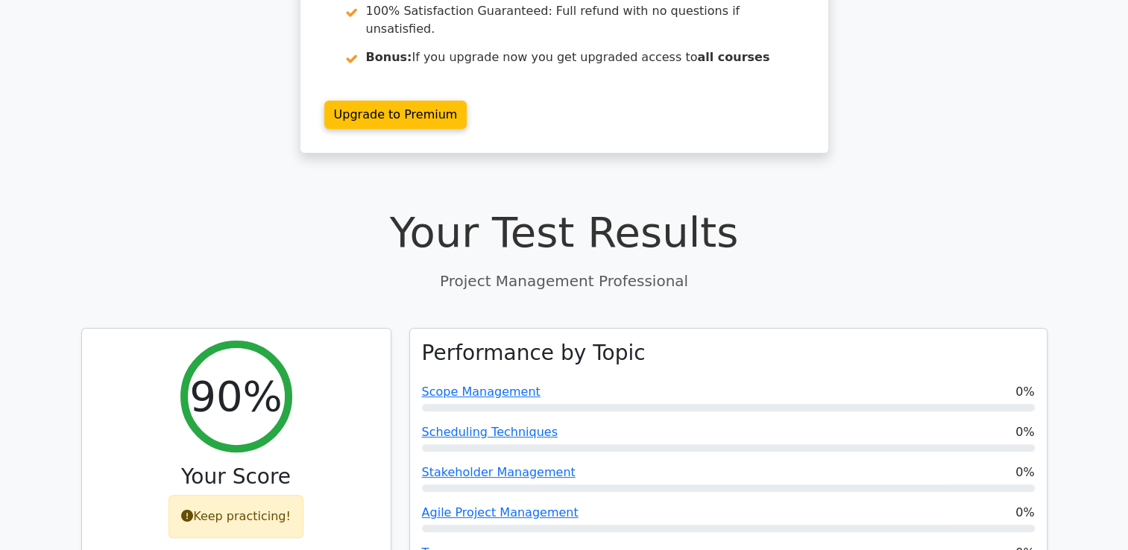
click at [298, 465] on h3 "Your Score" at bounding box center [236, 477] width 285 height 25
click at [303, 397] on div "90% Your Score Keep practicing!" at bounding box center [236, 446] width 309 height 234
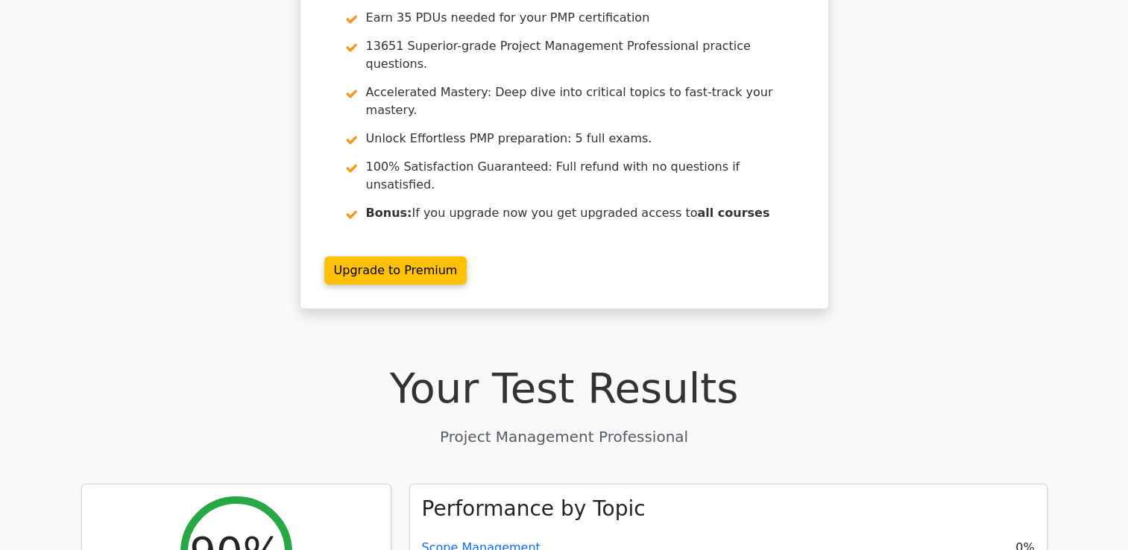
scroll to position [0, 0]
